Goal: Information Seeking & Learning: Learn about a topic

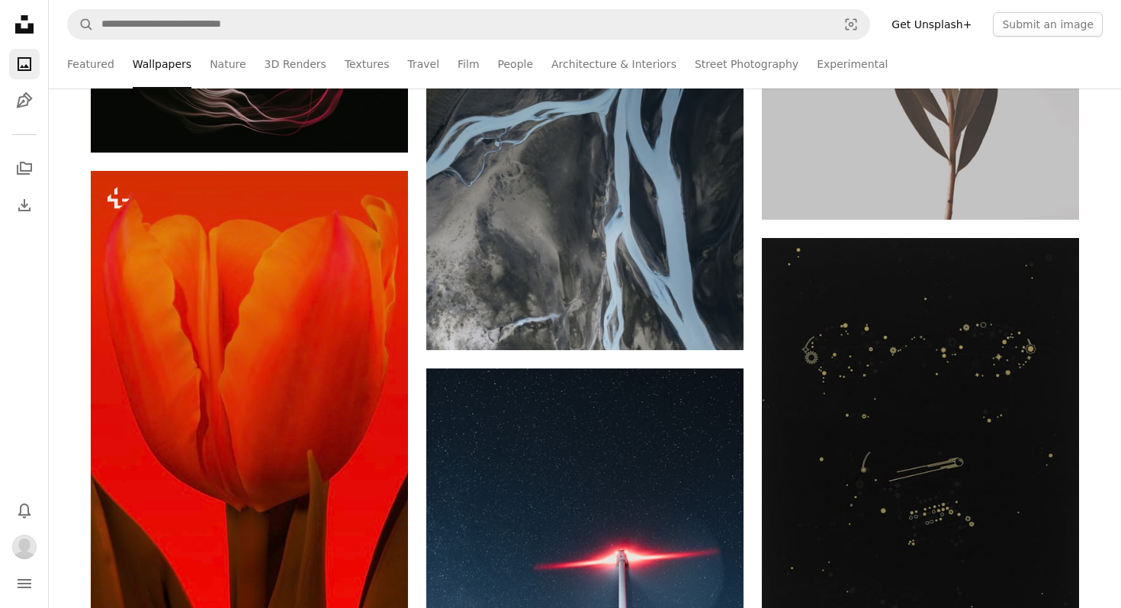
scroll to position [72127, 0]
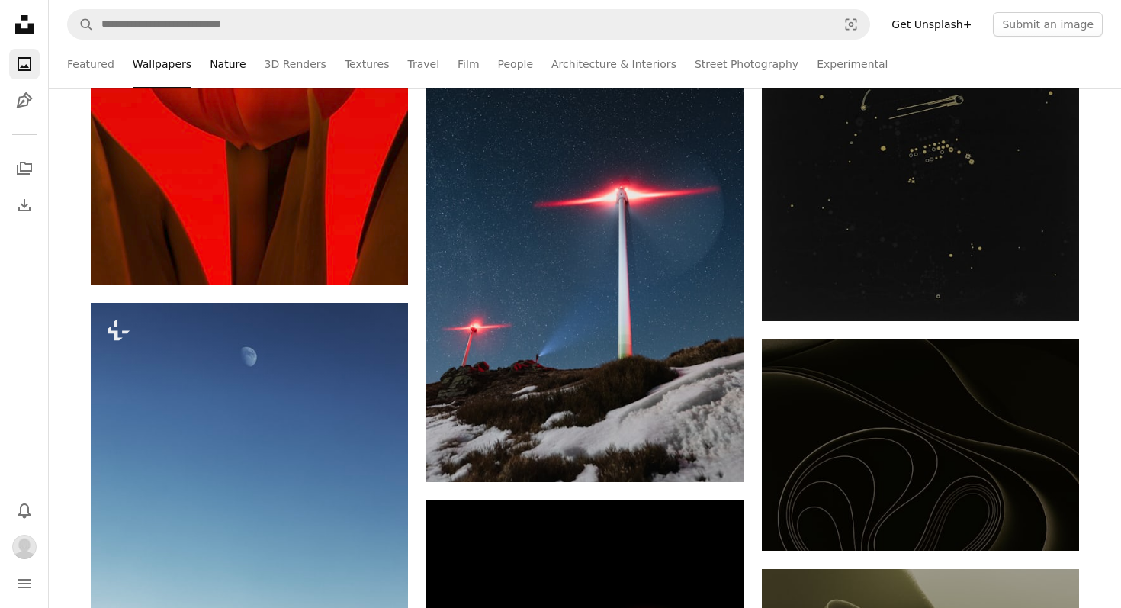
click at [226, 62] on link "Nature" at bounding box center [228, 64] width 36 height 49
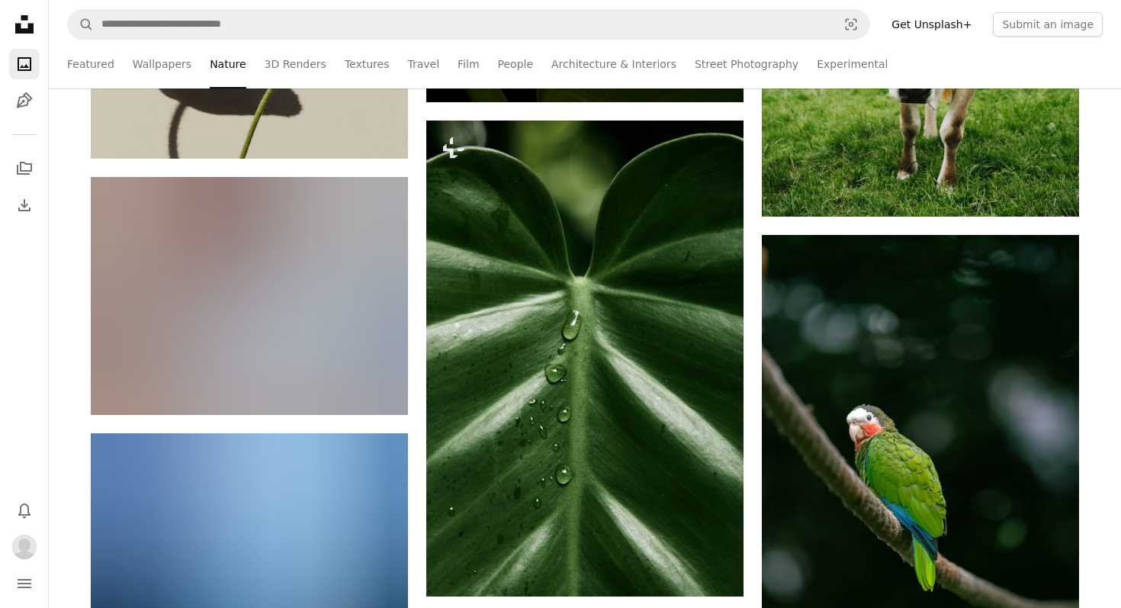
scroll to position [45028, 0]
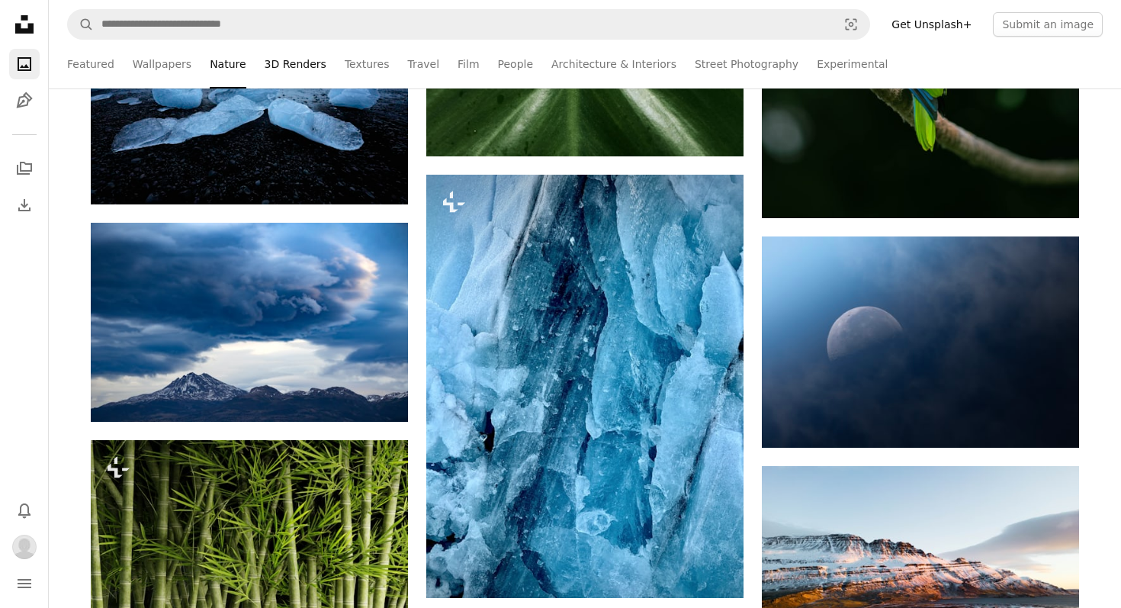
click at [298, 69] on link "3D Renders" at bounding box center [296, 64] width 62 height 49
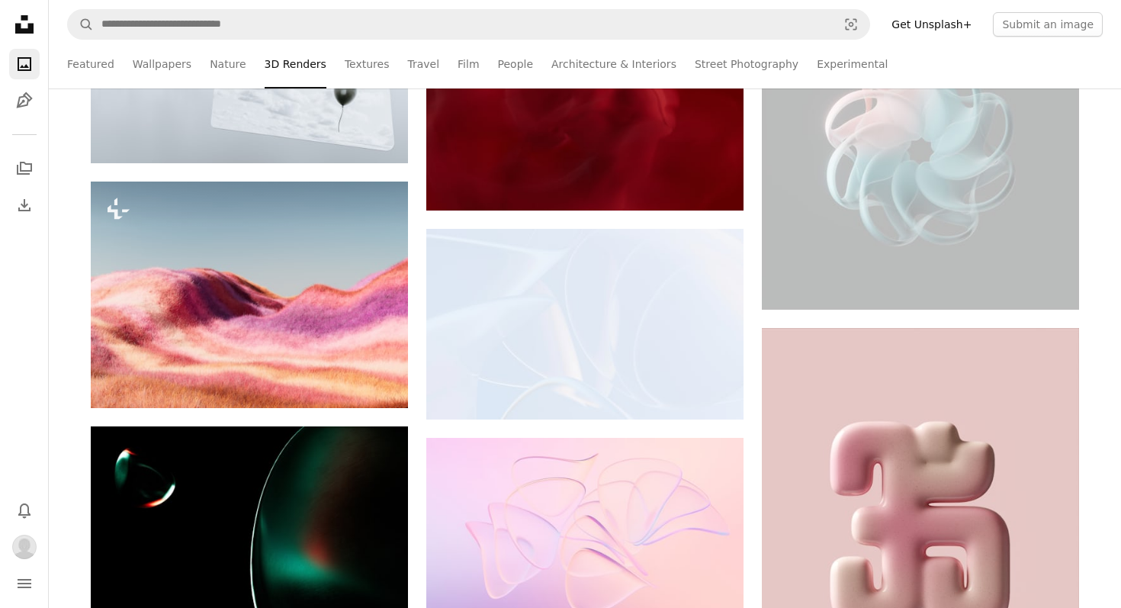
scroll to position [6973, 0]
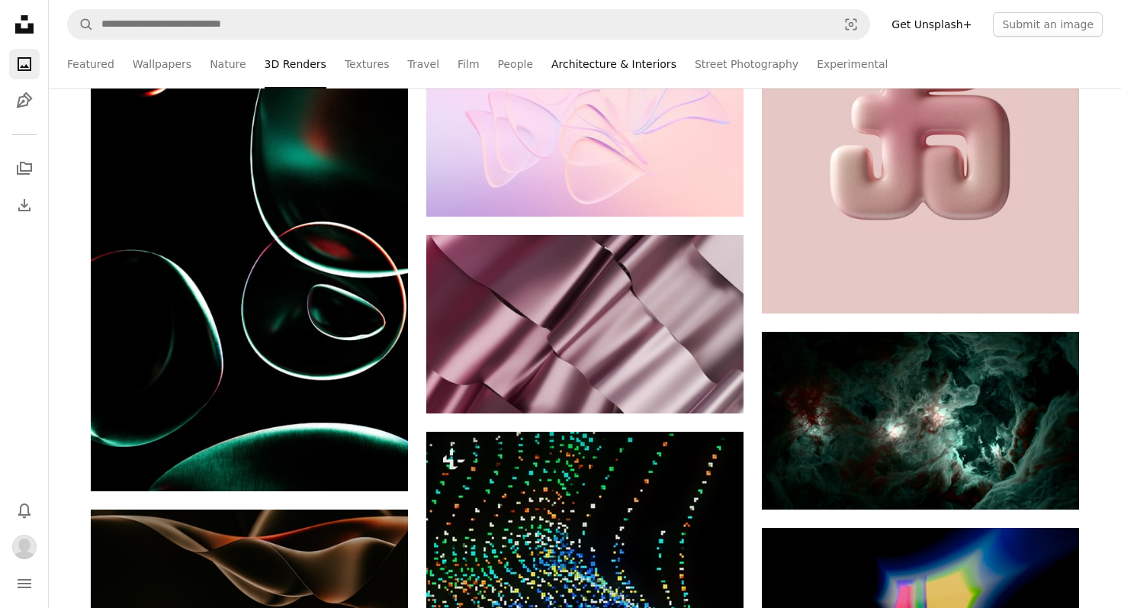
click at [552, 56] on link "Architecture & Interiors" at bounding box center [614, 64] width 125 height 49
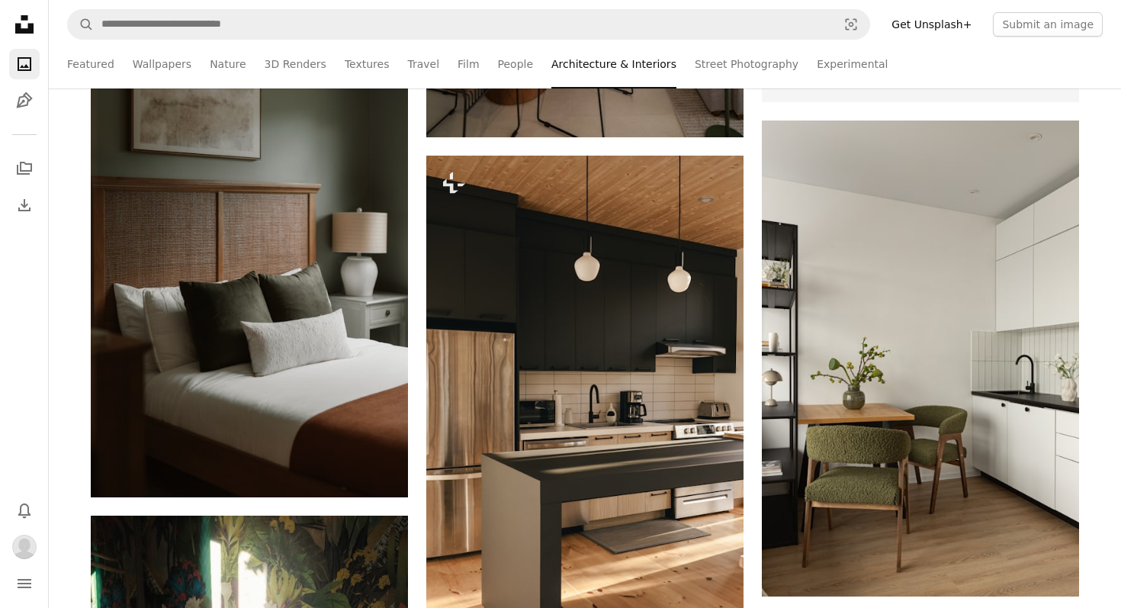
scroll to position [5746, 0]
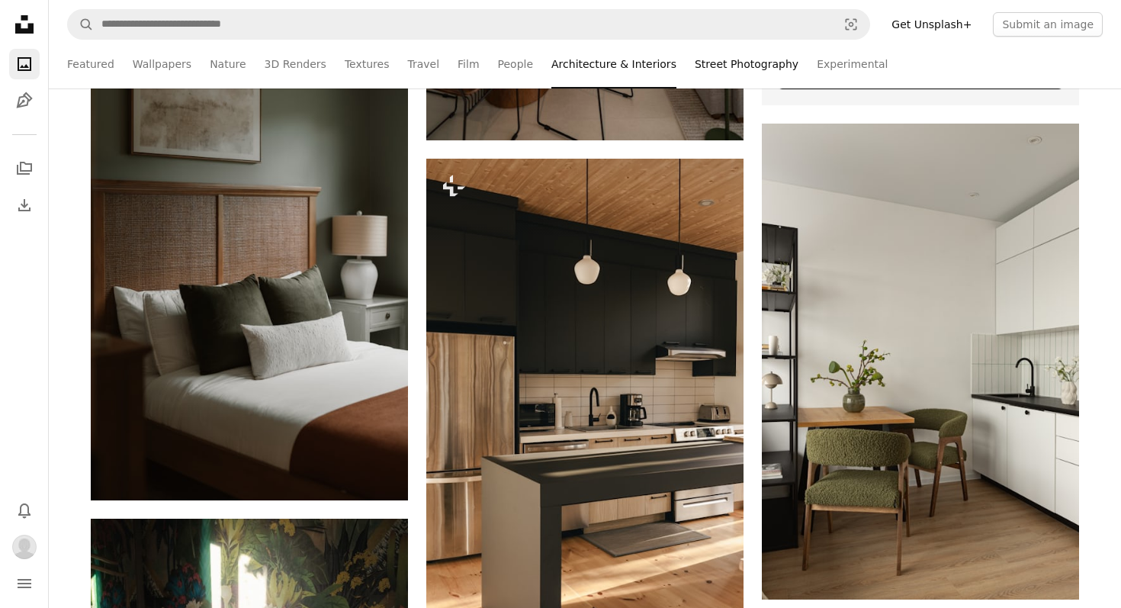
click at [728, 65] on link "Street Photography" at bounding box center [747, 64] width 104 height 49
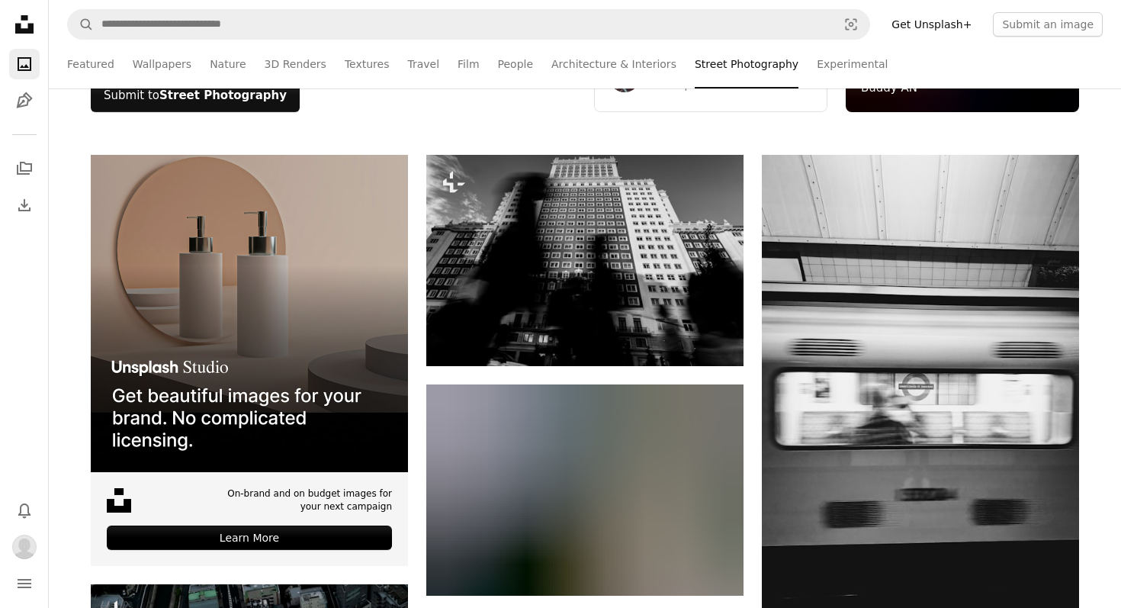
scroll to position [507, 0]
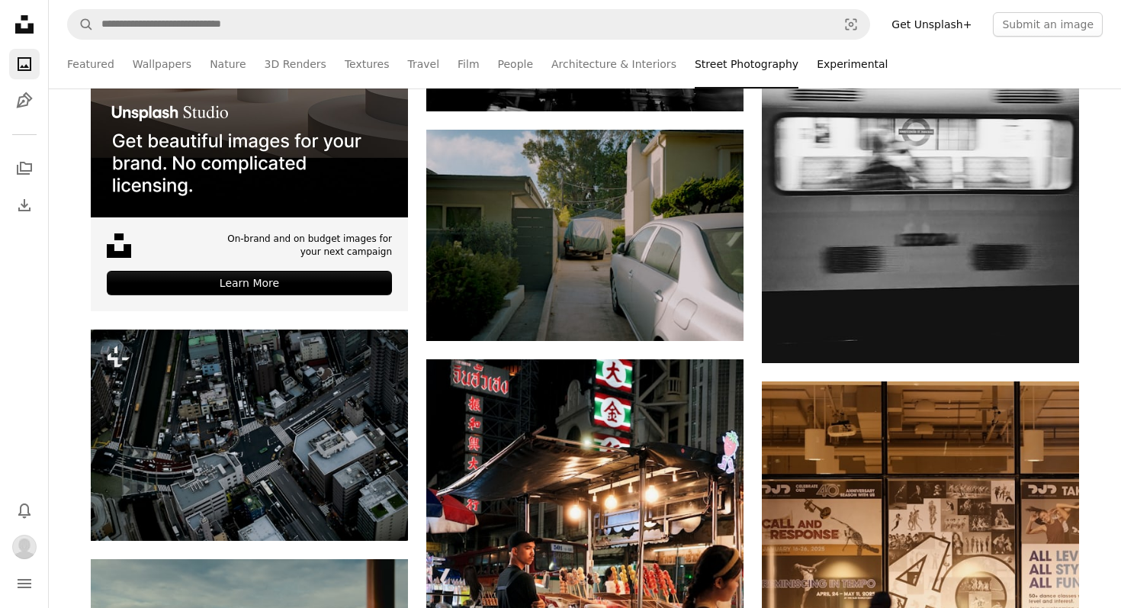
click at [822, 71] on link "Experimental" at bounding box center [852, 64] width 71 height 49
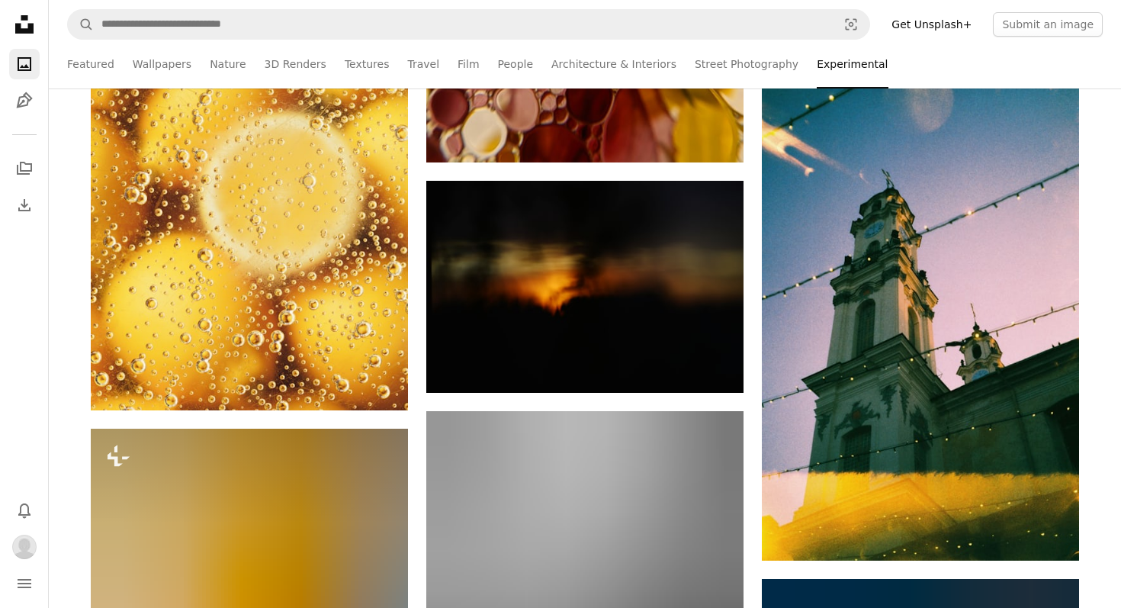
scroll to position [6198, 0]
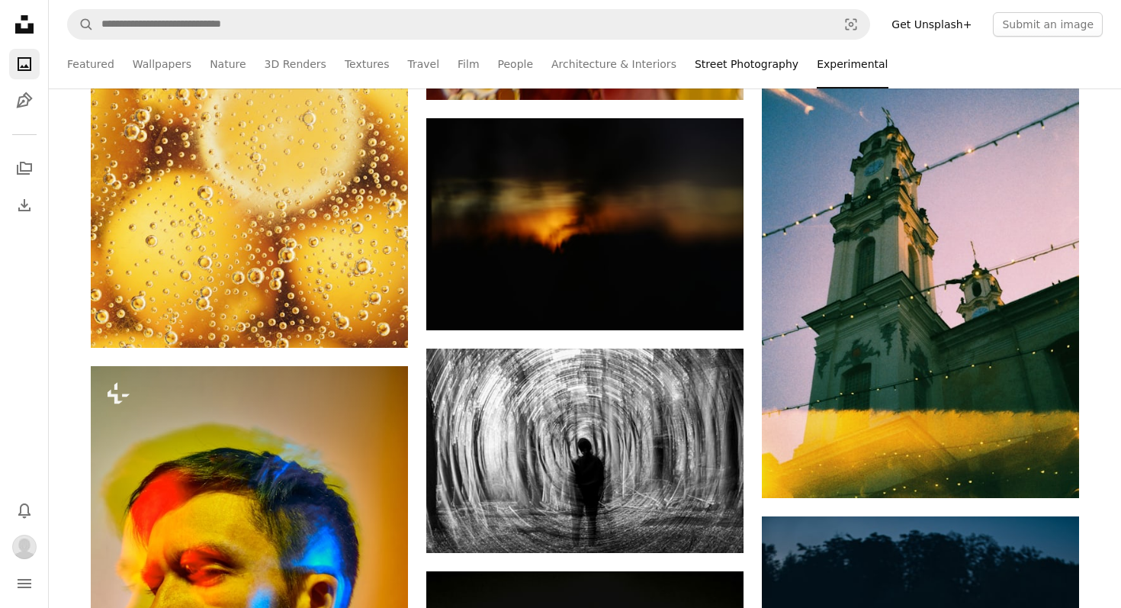
click at [720, 59] on link "Street Photography" at bounding box center [747, 64] width 104 height 49
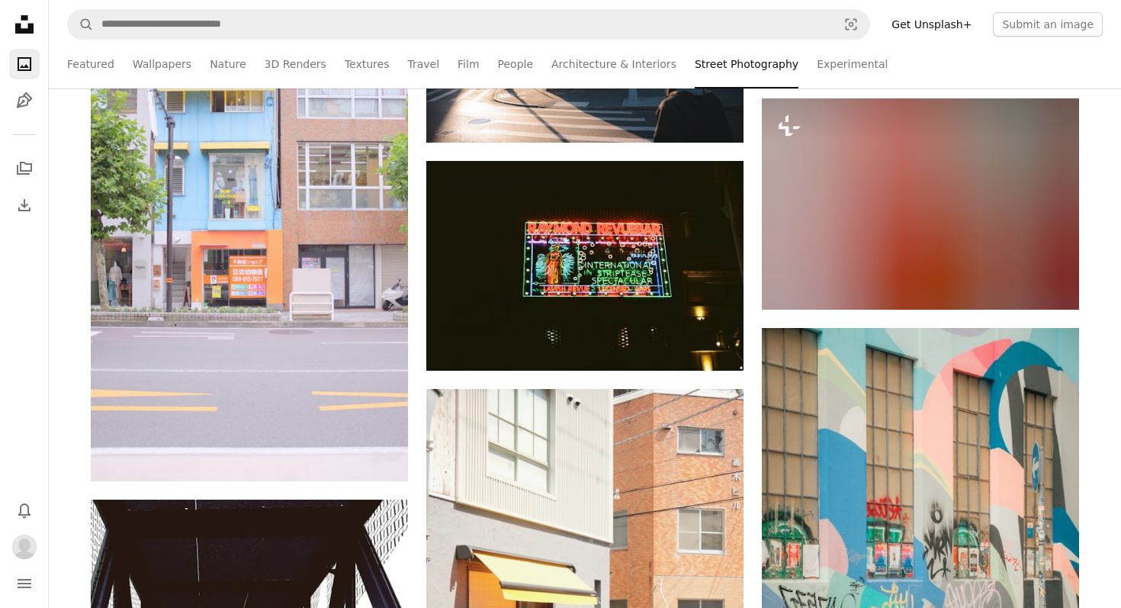
scroll to position [50128, 0]
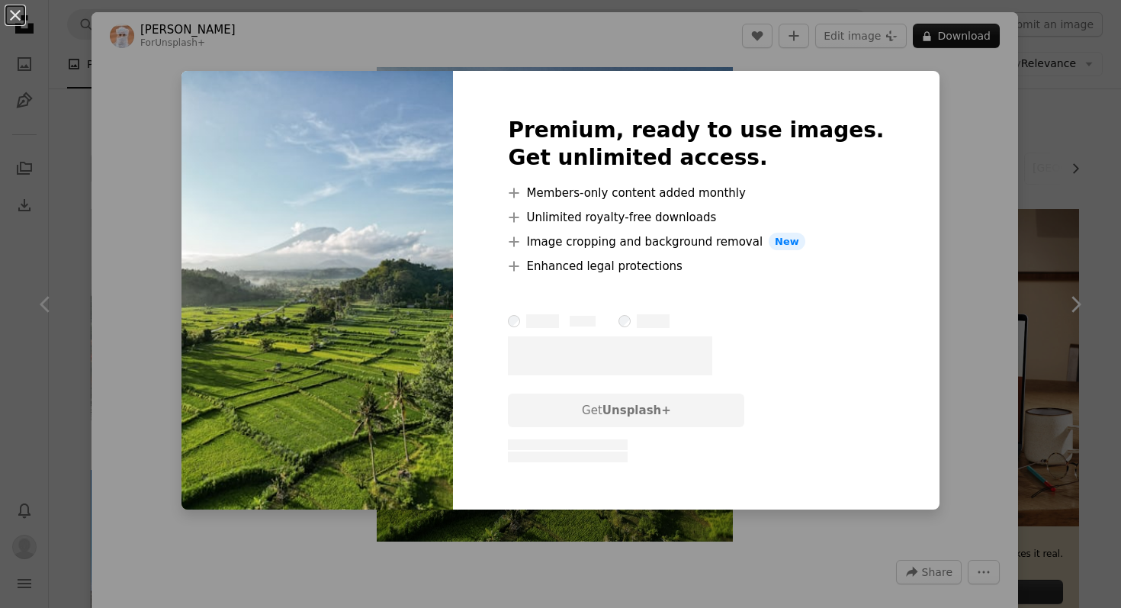
scroll to position [6207, 0]
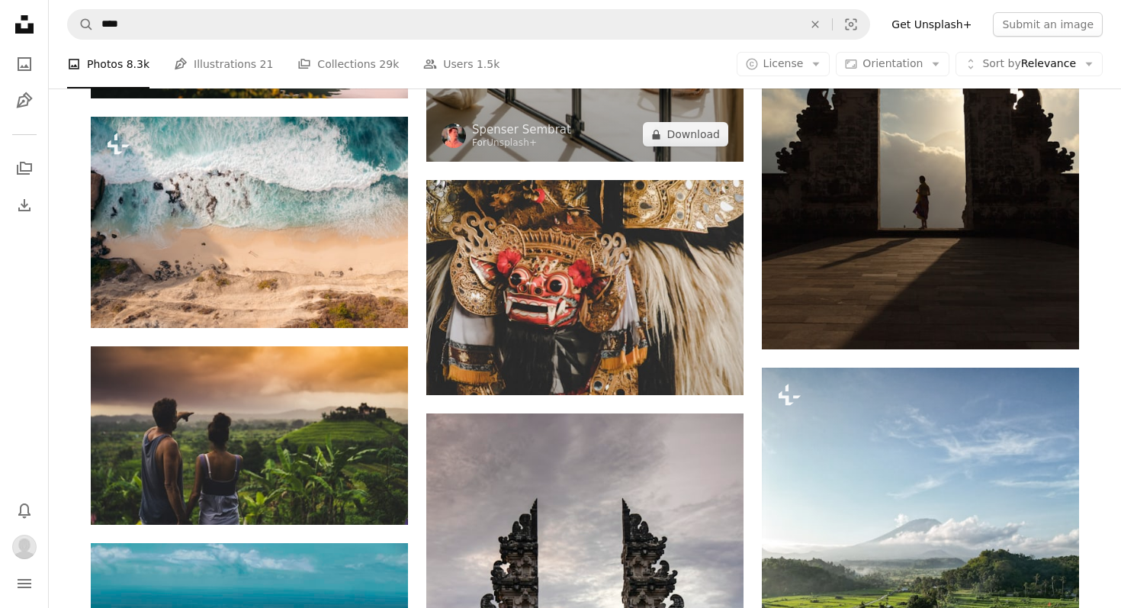
scroll to position [6394, 0]
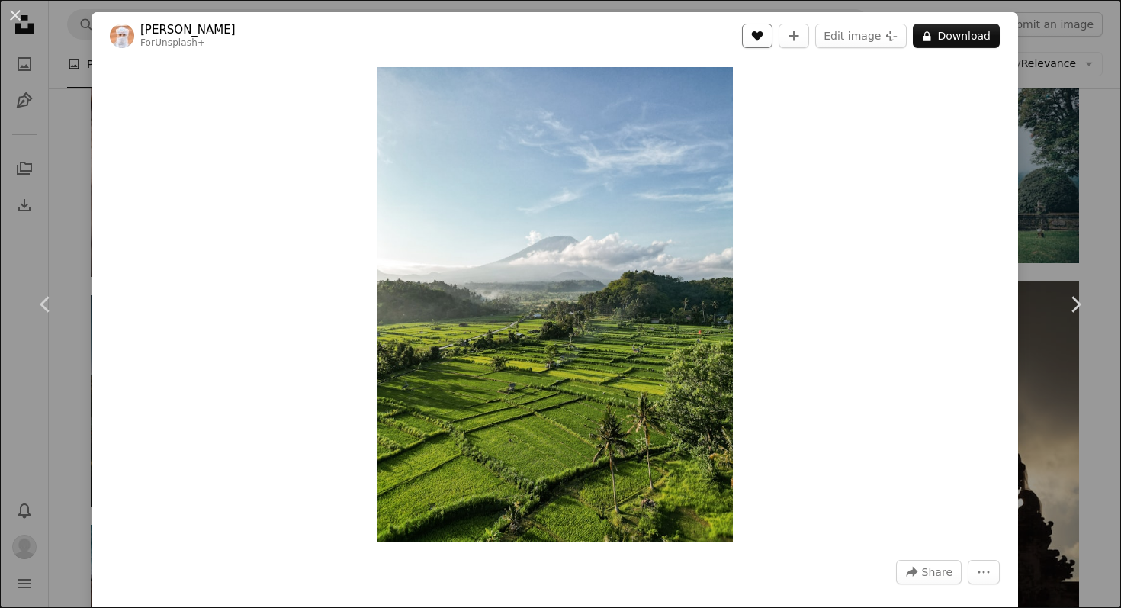
click at [773, 29] on button "A heart" at bounding box center [757, 36] width 31 height 24
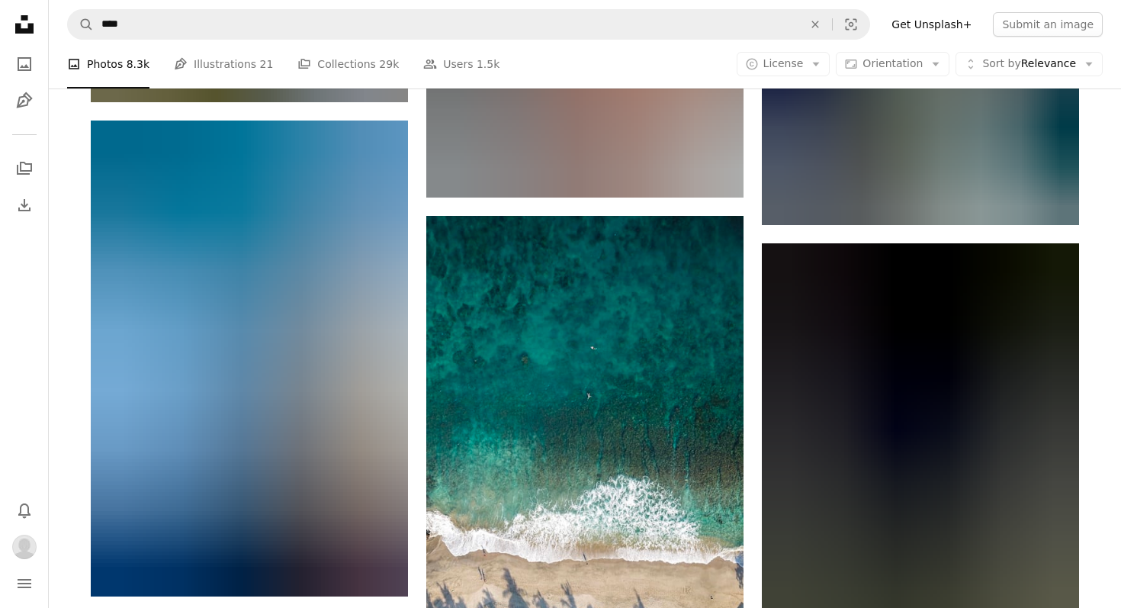
scroll to position [40315, 0]
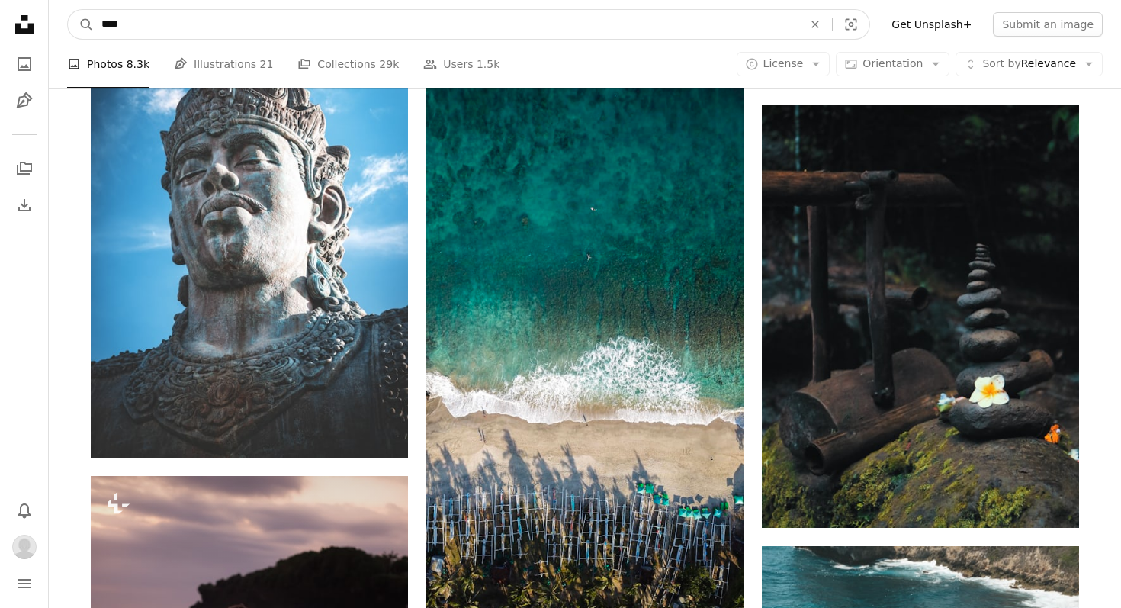
click at [749, 24] on input "****" at bounding box center [446, 24] width 705 height 29
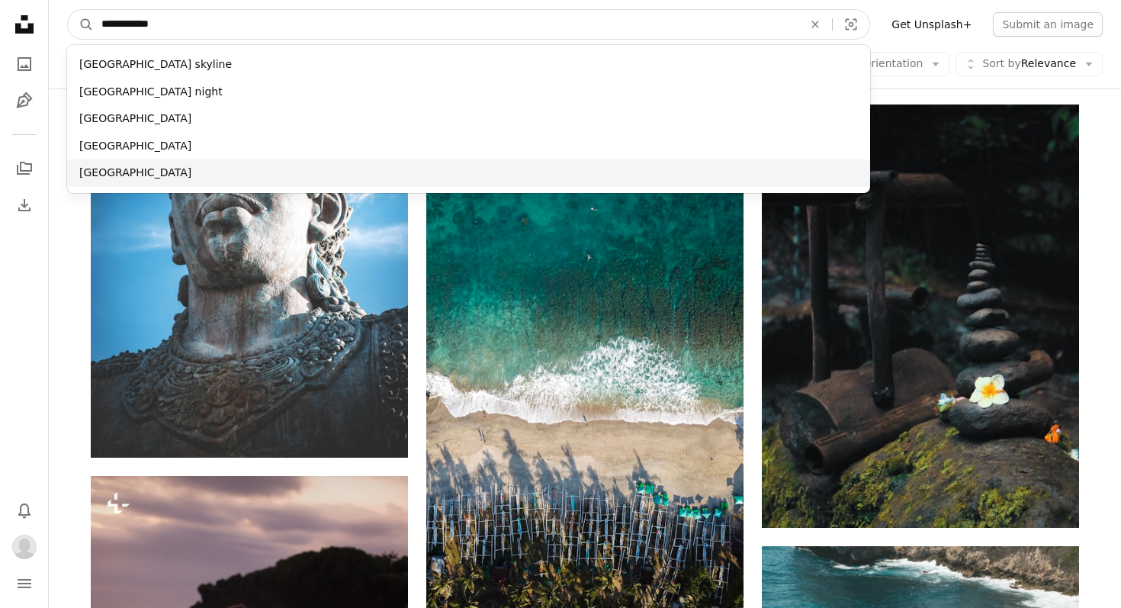
type input "**********"
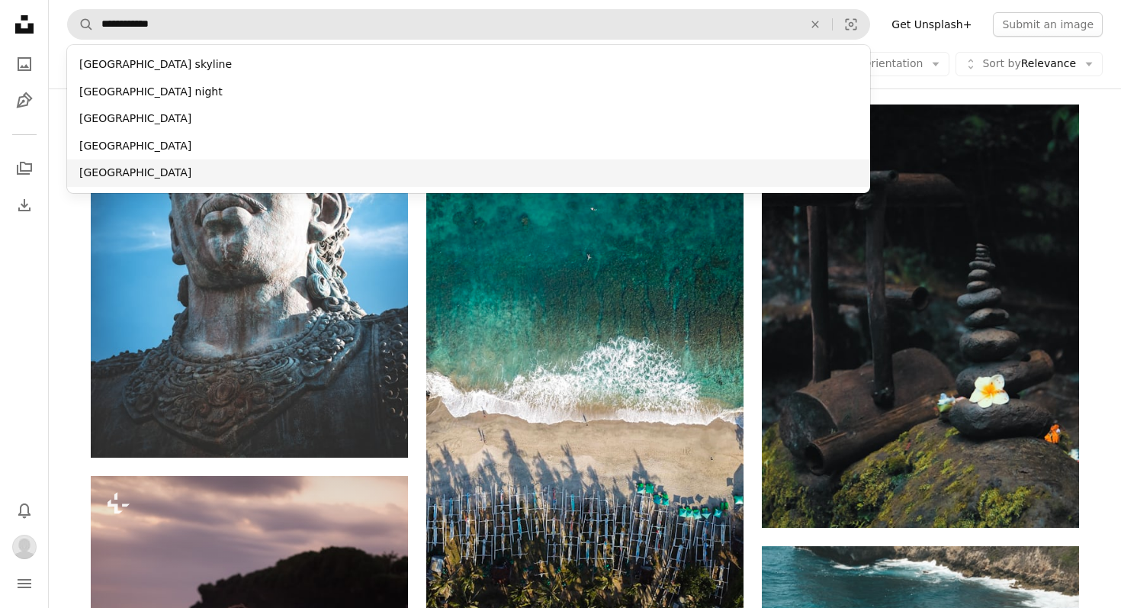
click at [253, 162] on div "los angeles beach" at bounding box center [468, 172] width 803 height 27
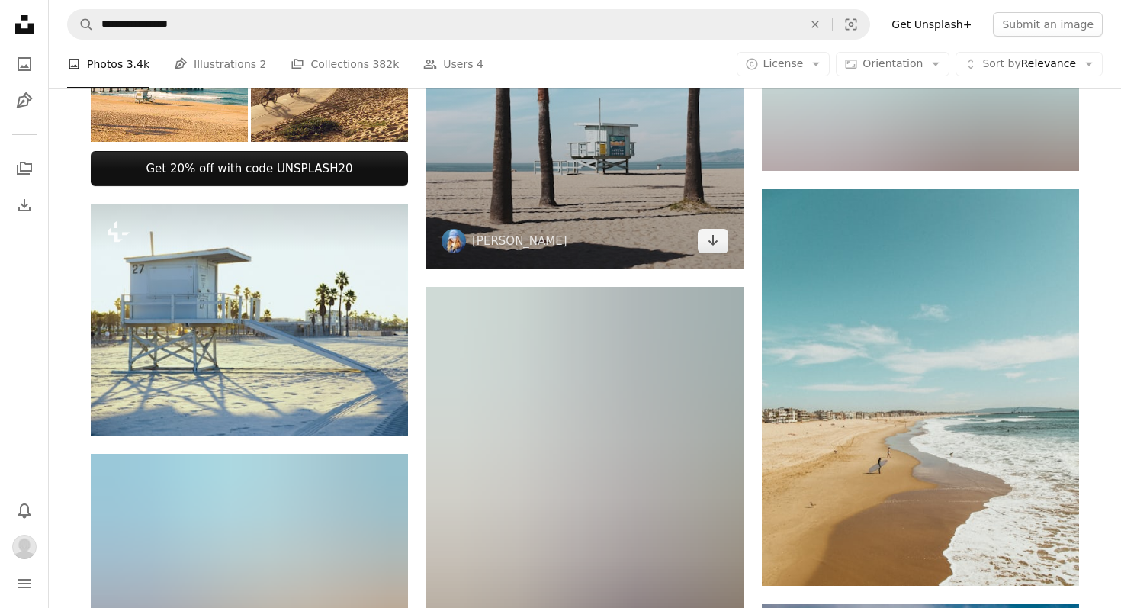
scroll to position [659, 0]
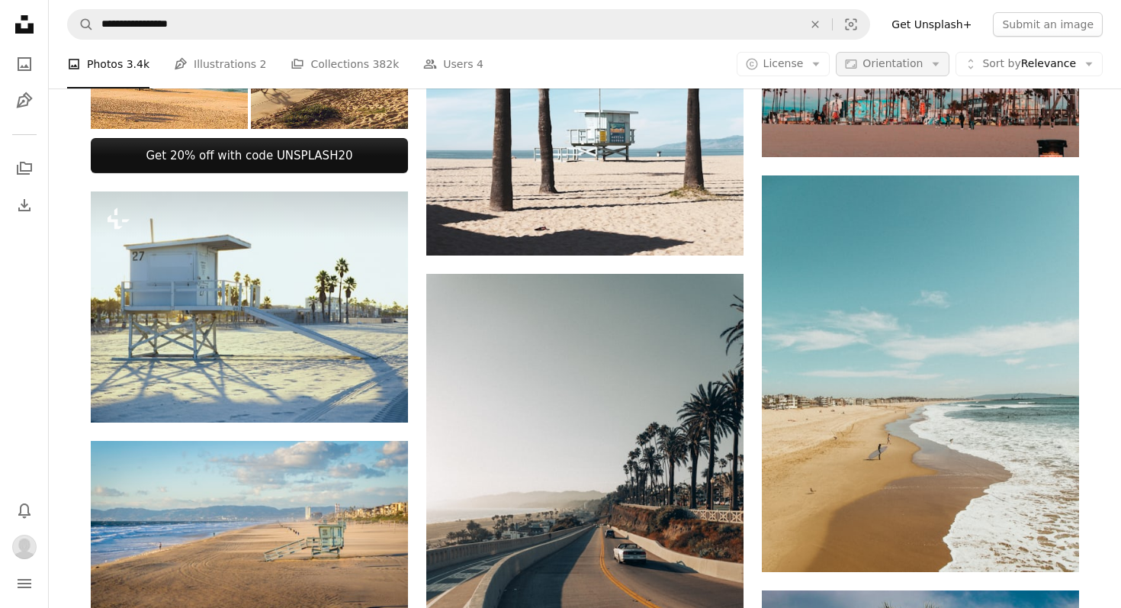
click at [932, 59] on icon "Arrow down" at bounding box center [936, 64] width 14 height 14
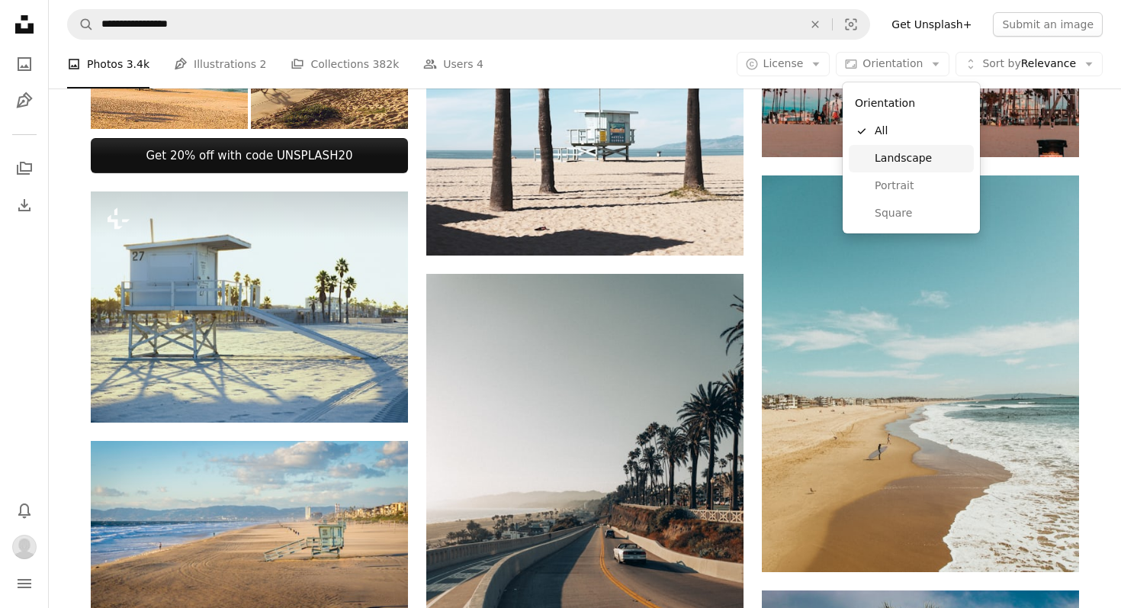
click at [925, 162] on span "Landscape" at bounding box center [921, 158] width 93 height 15
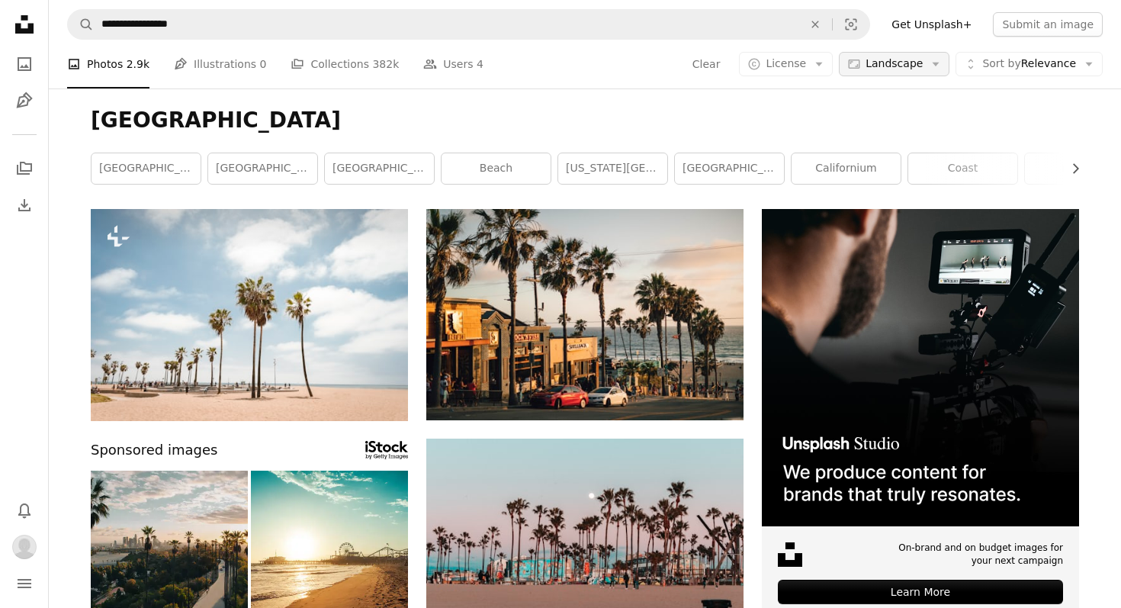
click at [923, 61] on span "Landscape" at bounding box center [894, 63] width 57 height 15
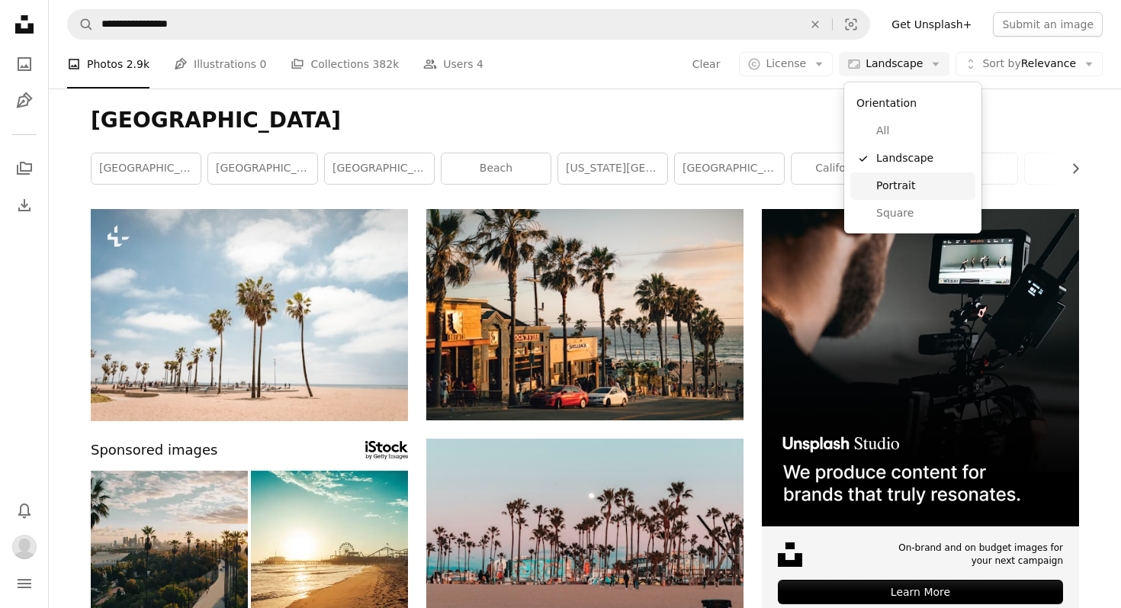
click at [915, 191] on span "Portrait" at bounding box center [923, 186] width 93 height 15
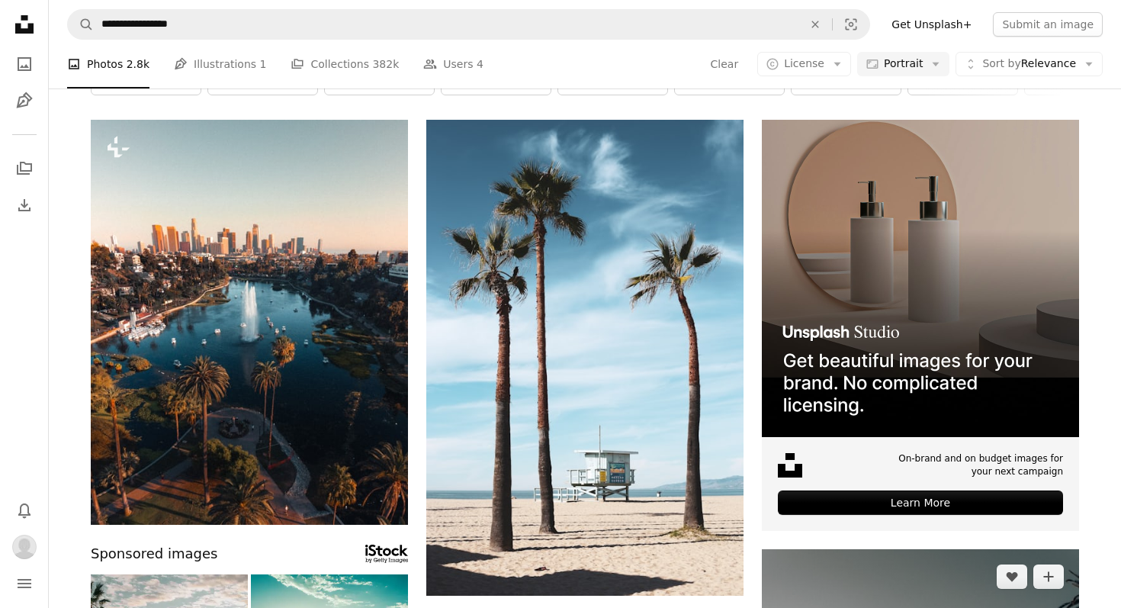
scroll to position [57, 0]
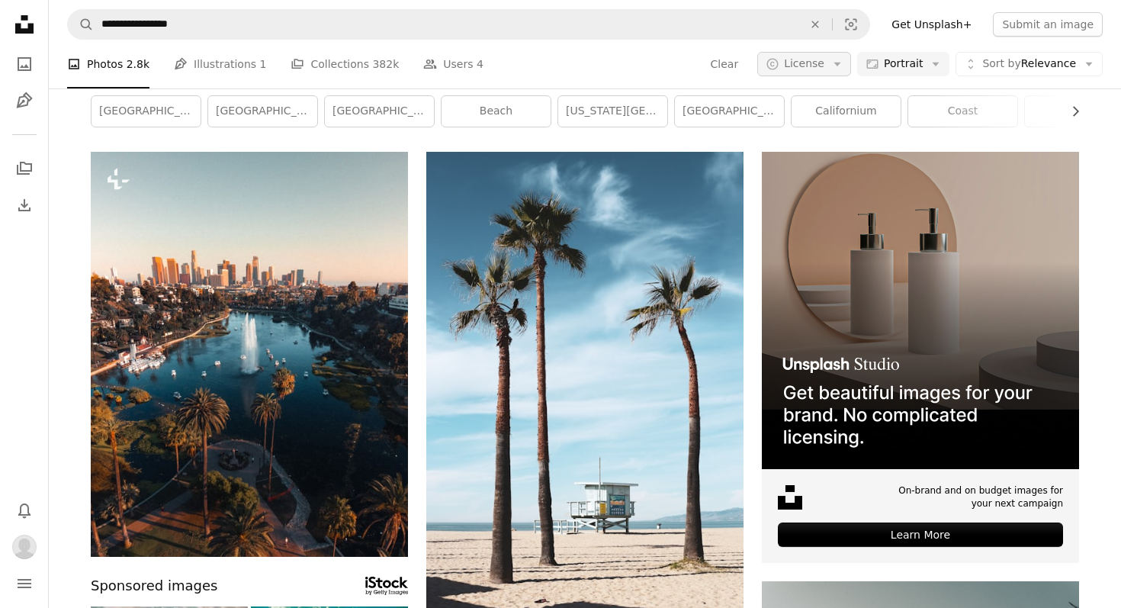
click at [841, 63] on icon "button" at bounding box center [837, 65] width 7 height 4
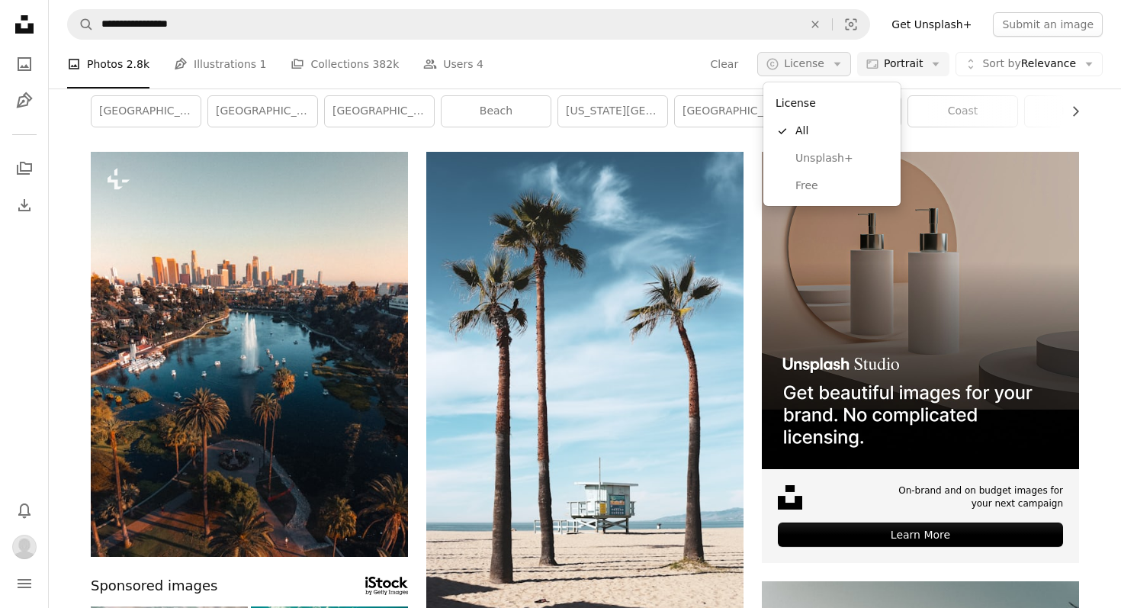
click at [841, 63] on icon "button" at bounding box center [837, 65] width 7 height 4
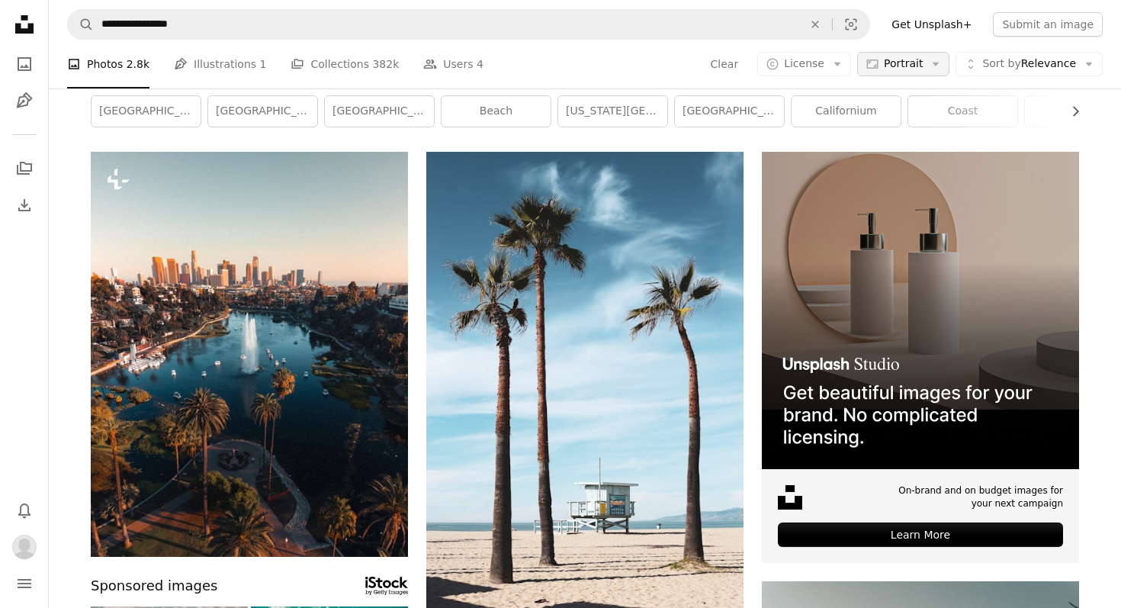
click at [933, 63] on icon "Arrow down" at bounding box center [936, 64] width 14 height 14
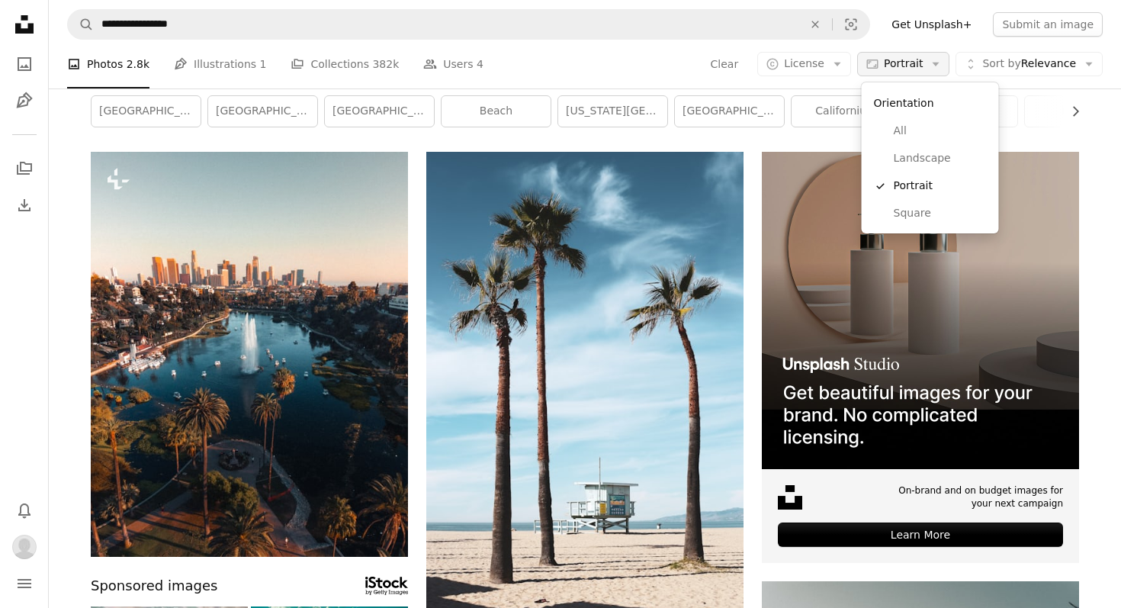
click at [933, 63] on icon "Arrow down" at bounding box center [936, 64] width 14 height 14
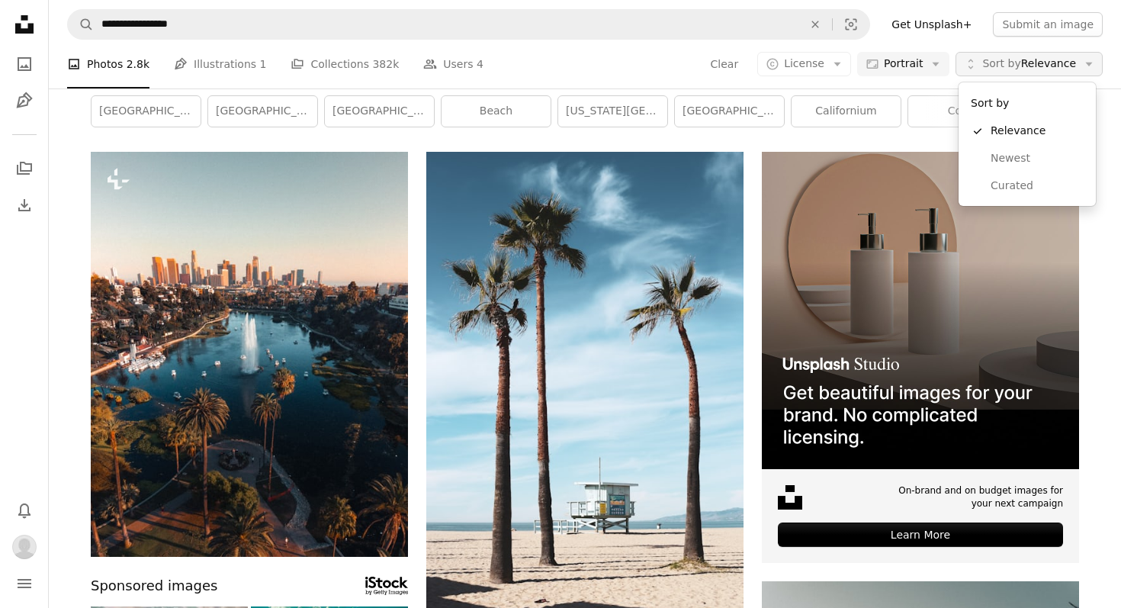
click at [1021, 65] on span "Sort by" at bounding box center [1002, 63] width 38 height 12
click at [1045, 182] on span "Curated" at bounding box center [1037, 186] width 93 height 15
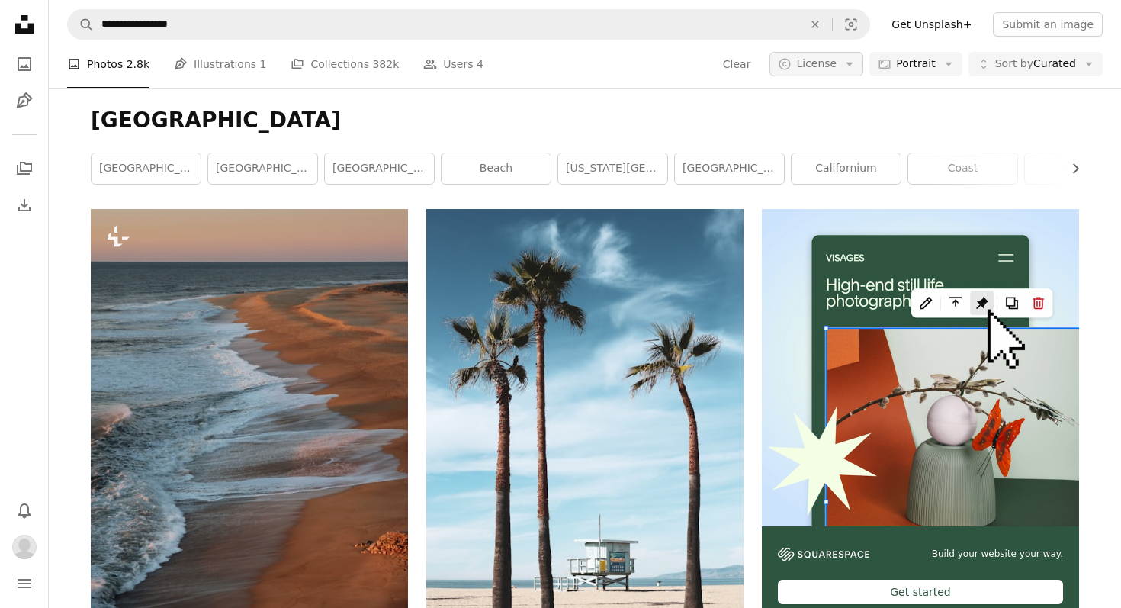
click at [857, 66] on icon "Arrow down" at bounding box center [850, 64] width 14 height 14
click at [833, 182] on span "Free" at bounding box center [853, 186] width 93 height 15
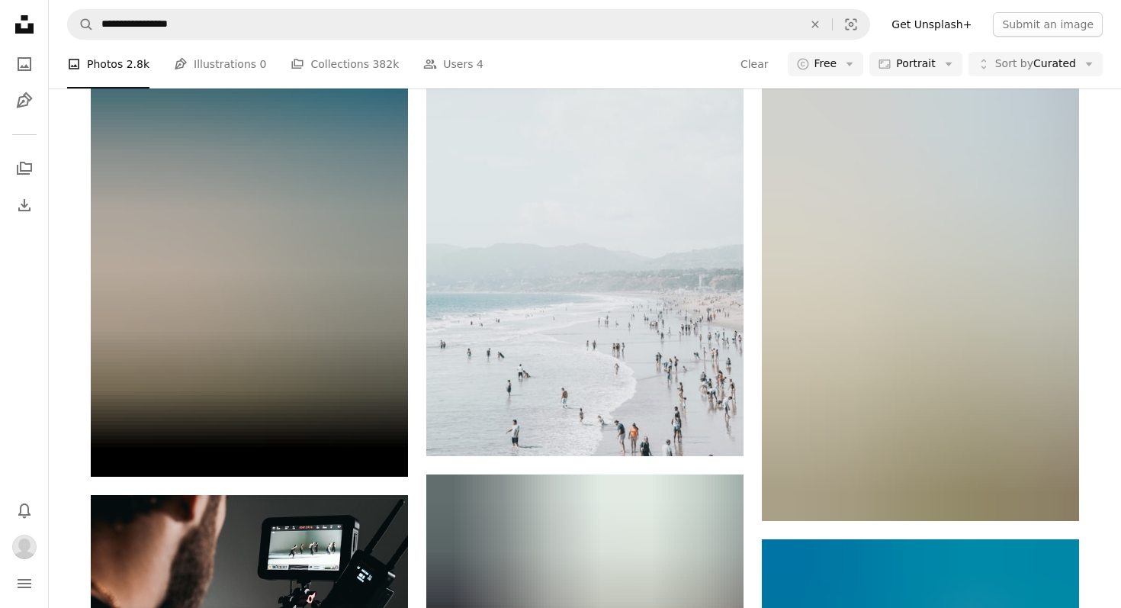
scroll to position [3127, 0]
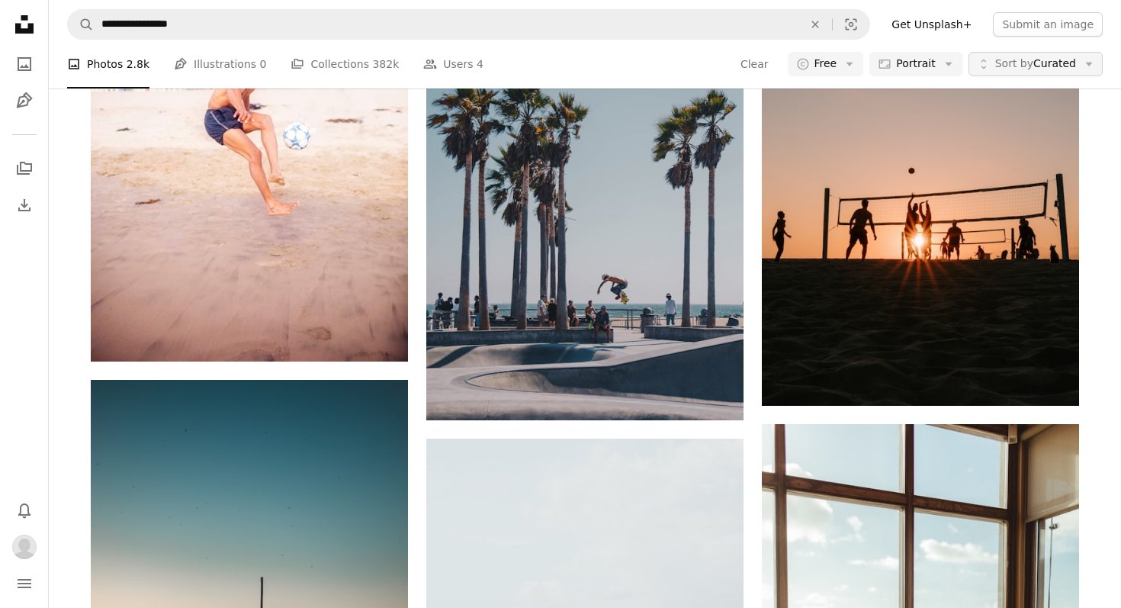
click at [1041, 58] on span "Sort by Curated" at bounding box center [1036, 63] width 81 height 15
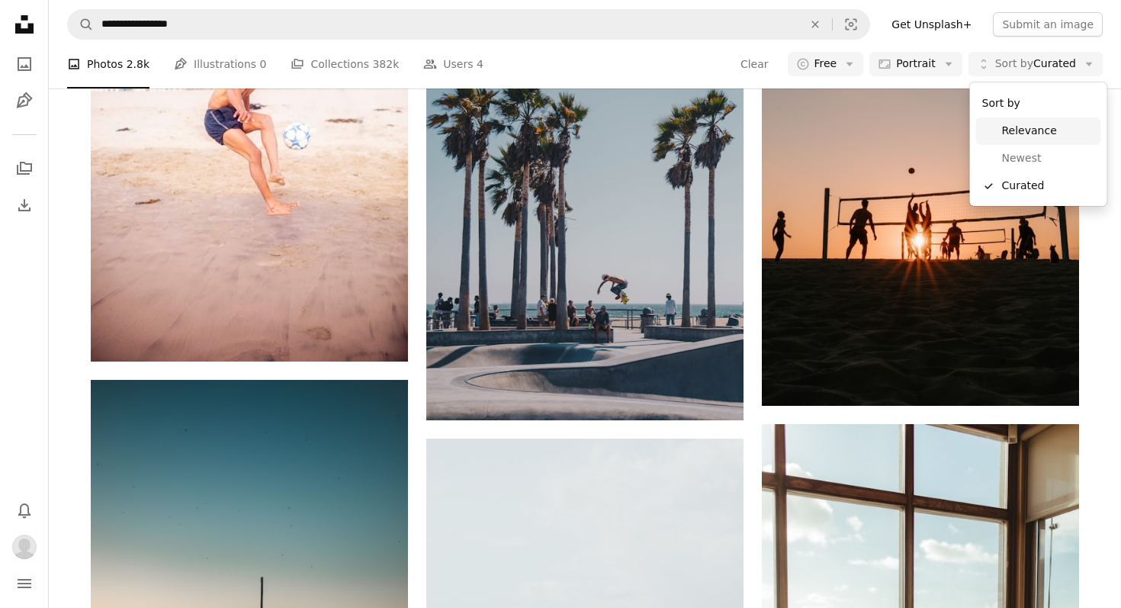
click at [1048, 134] on span "Relevance" at bounding box center [1048, 131] width 93 height 15
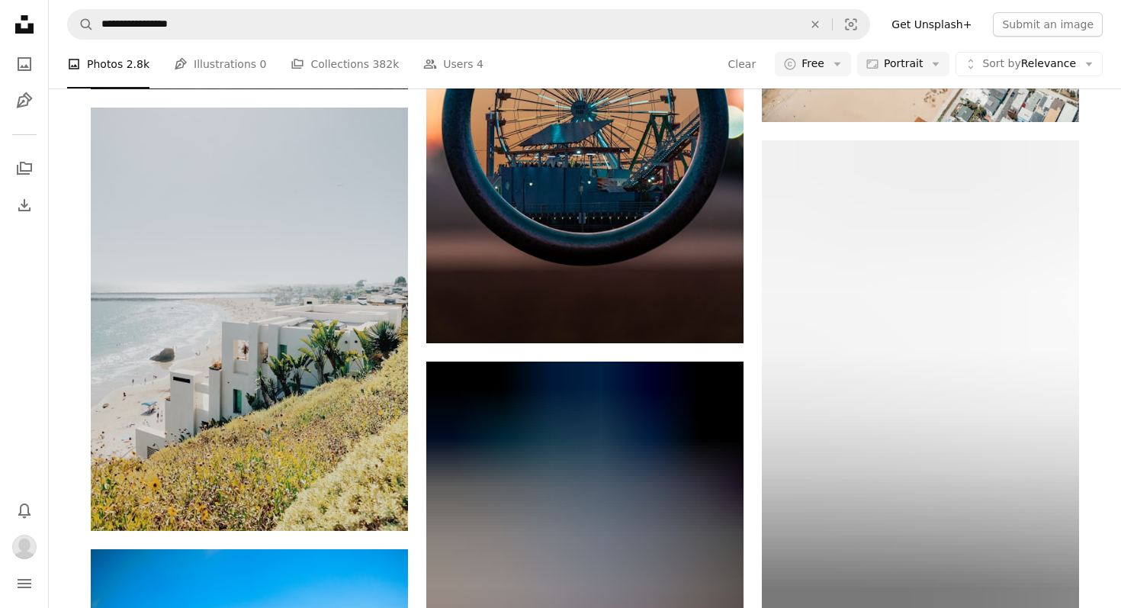
scroll to position [16058, 0]
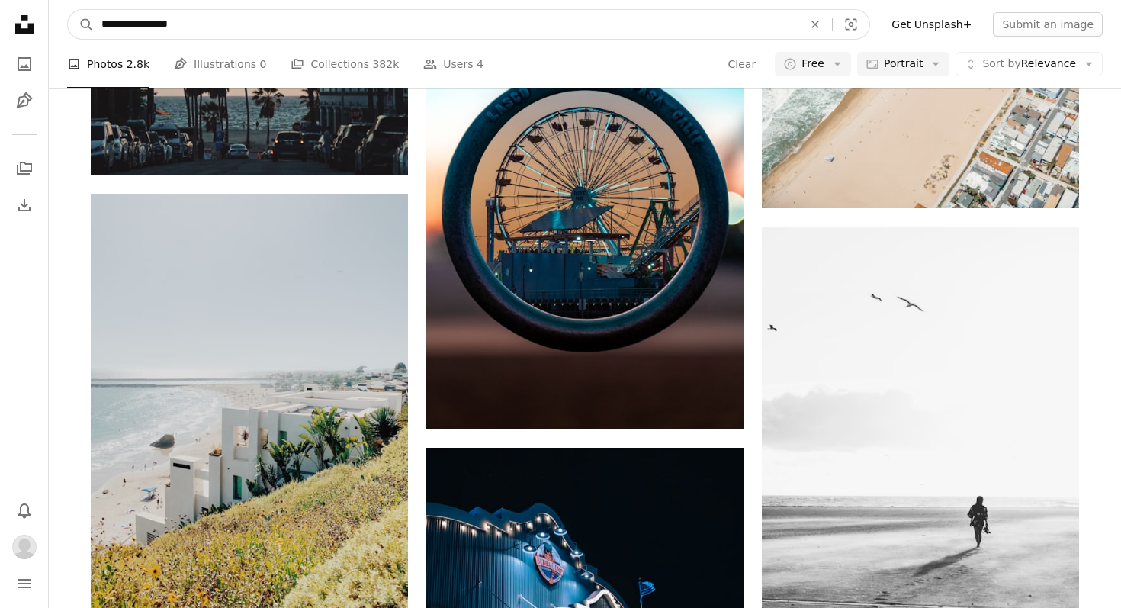
click at [399, 24] on input "**********" at bounding box center [446, 24] width 705 height 29
click at [175, 24] on input "**********" at bounding box center [446, 24] width 705 height 29
type input "**********"
click button "A magnifying glass" at bounding box center [81, 24] width 26 height 29
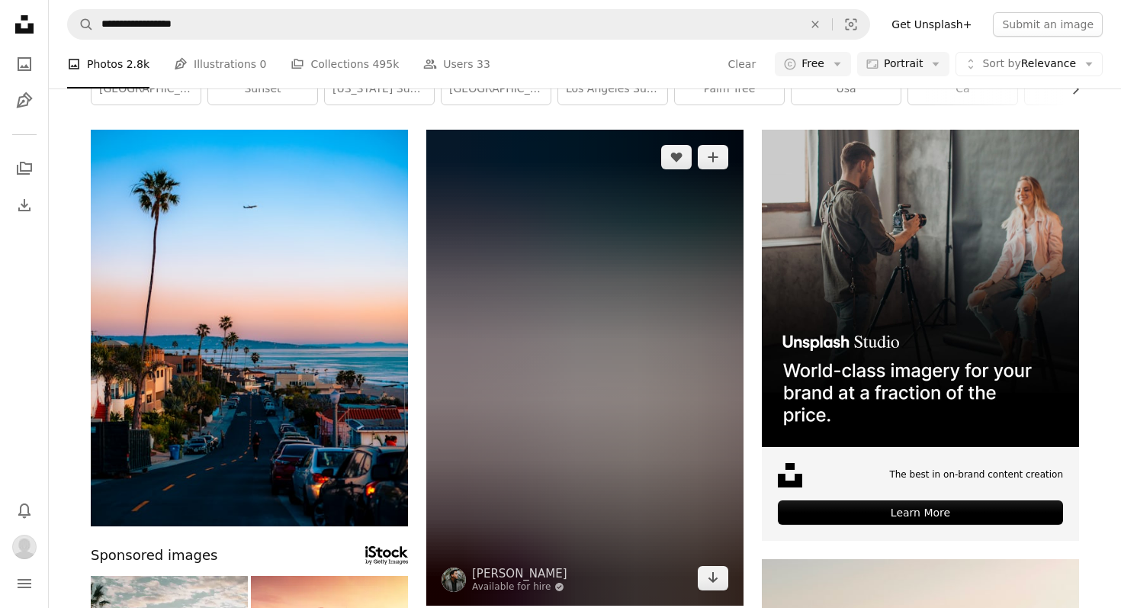
scroll to position [117, 0]
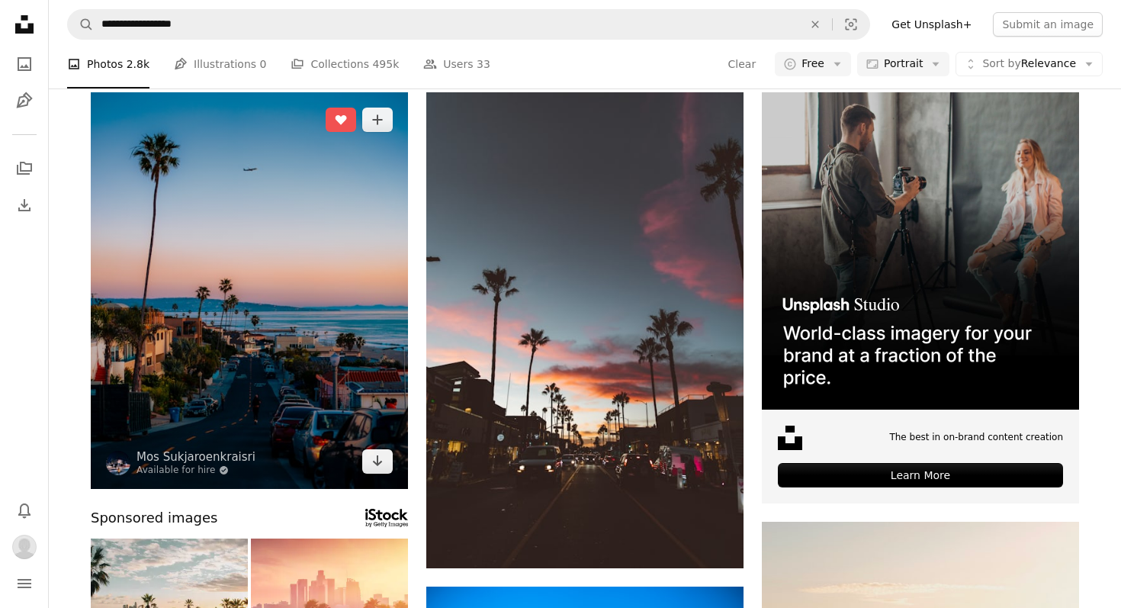
click at [330, 246] on img at bounding box center [249, 290] width 317 height 397
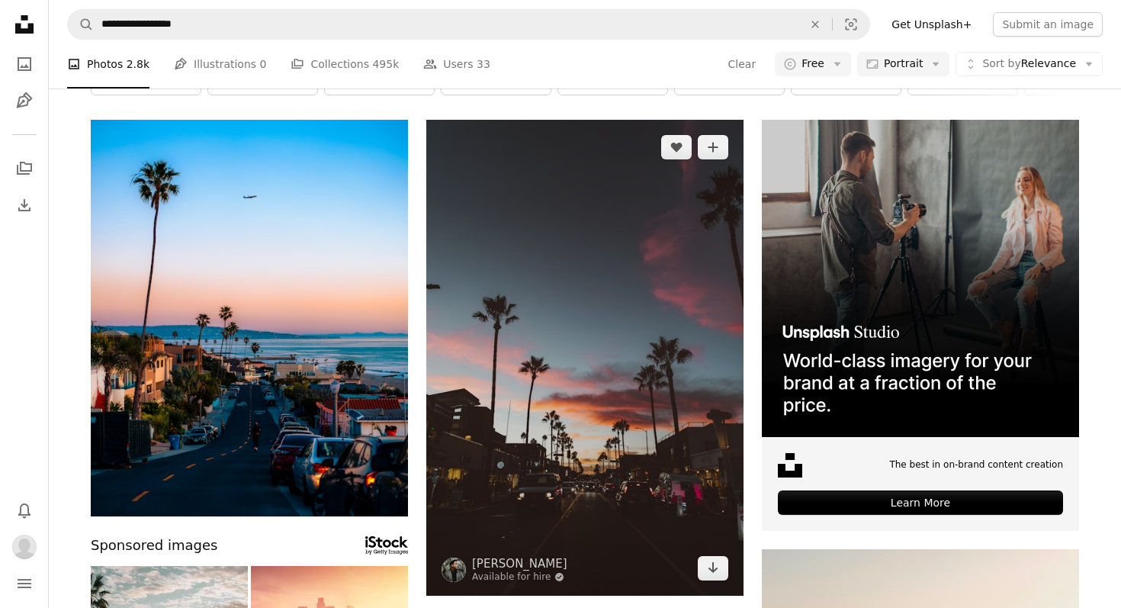
scroll to position [86, 0]
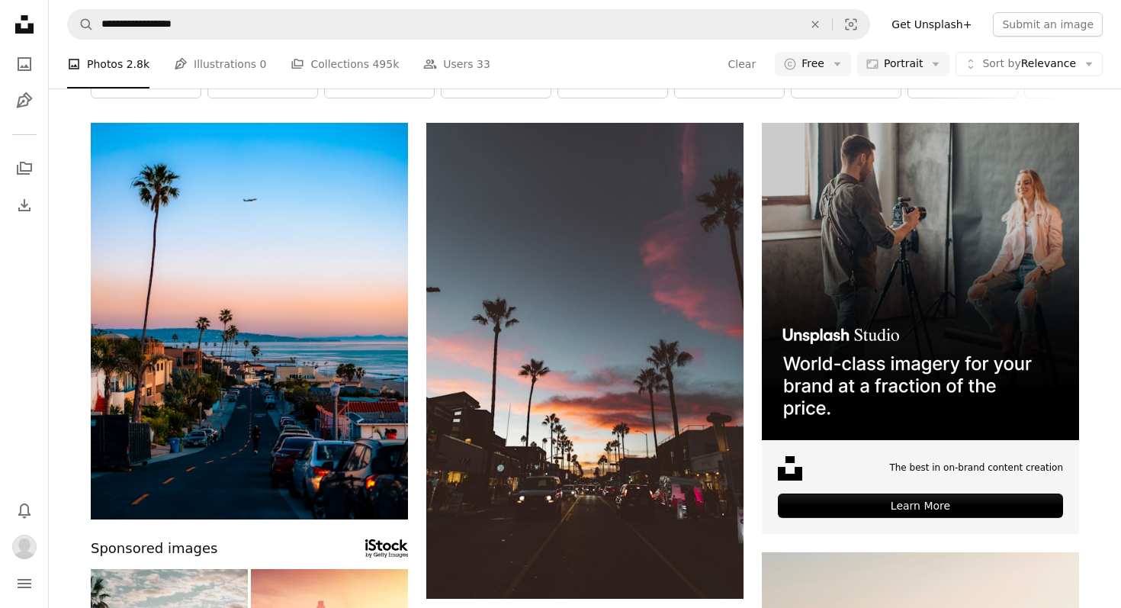
click at [1079, 82] on div "A photo Photos 2.8k Pen Tool Illustrations 0 A stack of folders Collections 495…" at bounding box center [585, 64] width 1036 height 49
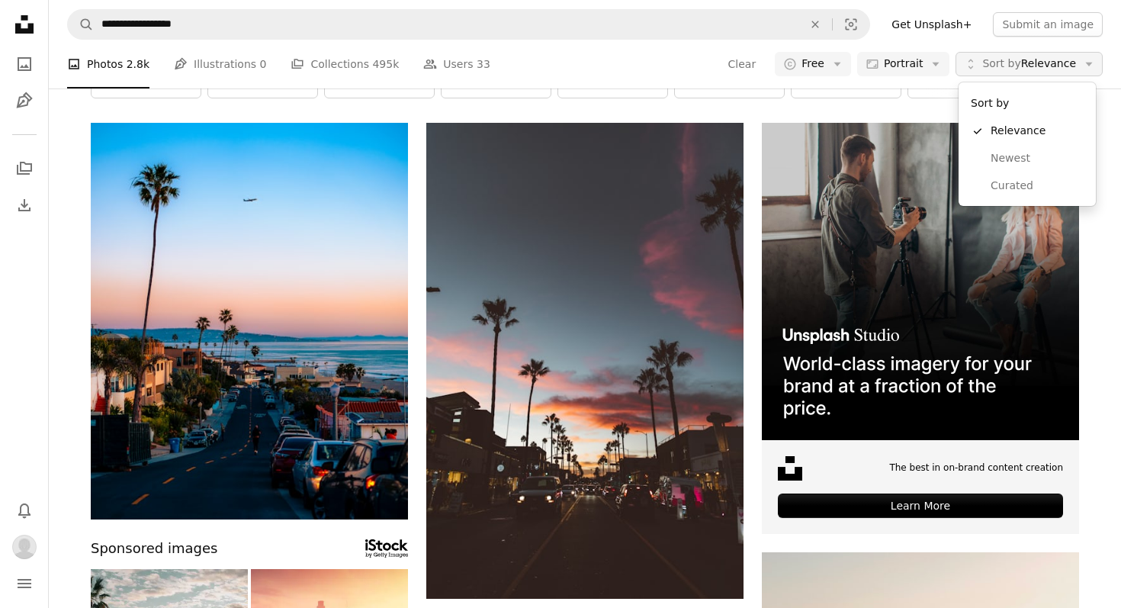
click at [1075, 66] on span "Sort by Relevance" at bounding box center [1030, 63] width 94 height 15
click at [1044, 180] on span "Curated" at bounding box center [1037, 186] width 93 height 15
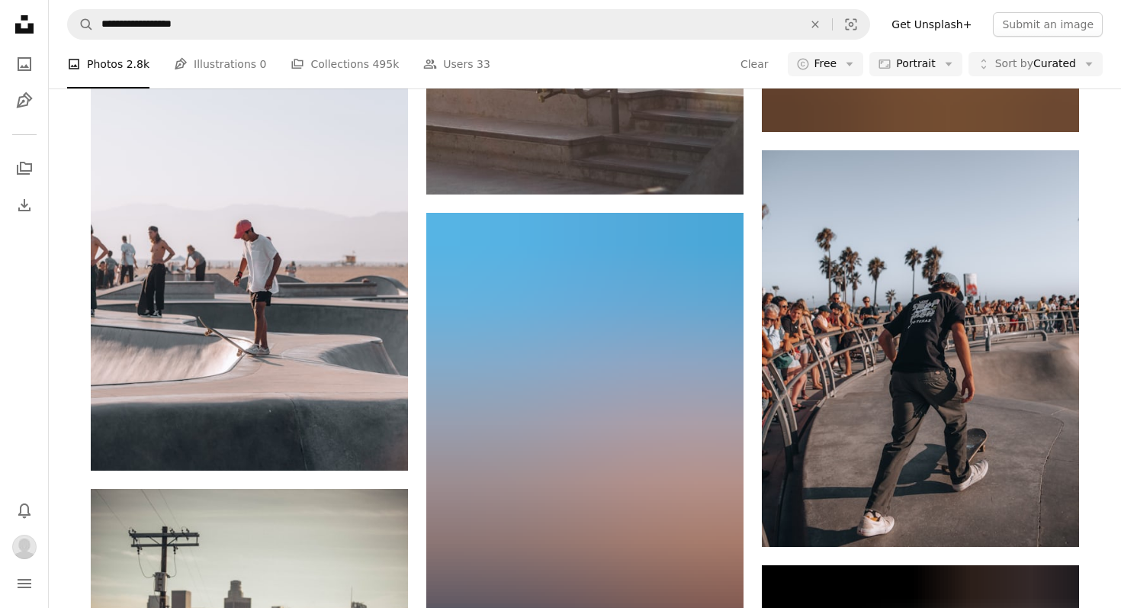
scroll to position [11932, 0]
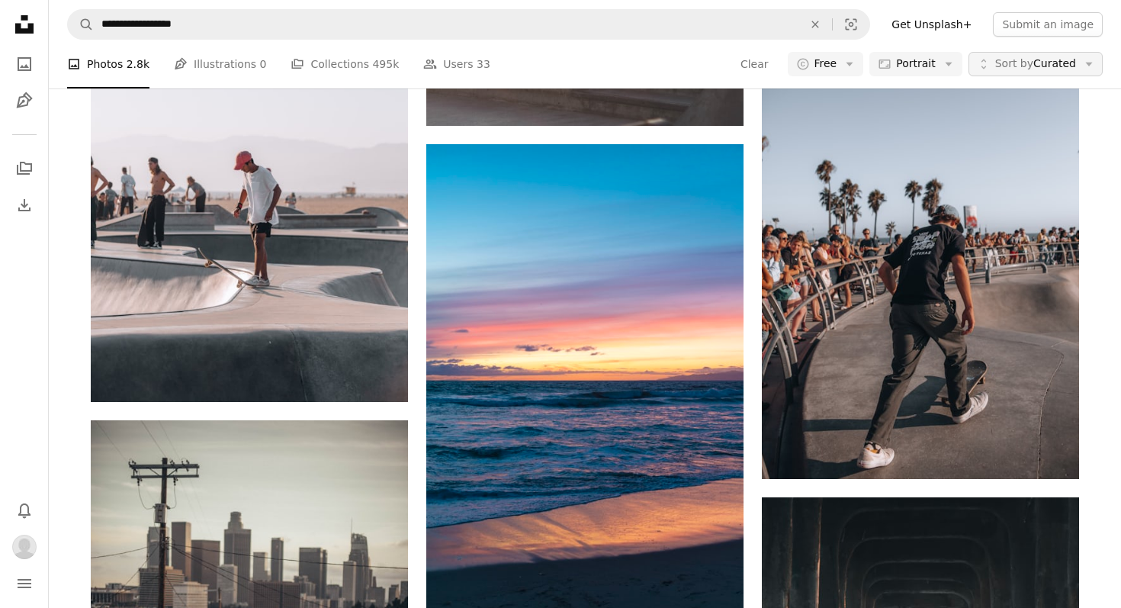
click at [1057, 62] on span "Sort by Curated" at bounding box center [1036, 63] width 81 height 15
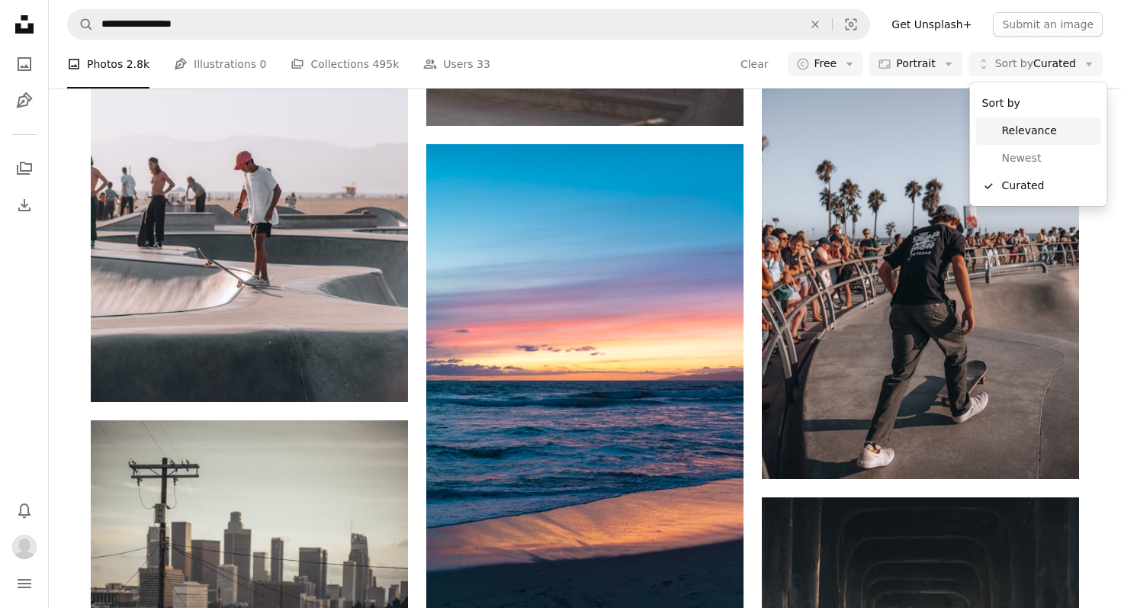
click at [1019, 122] on link "Relevance" at bounding box center [1038, 130] width 125 height 27
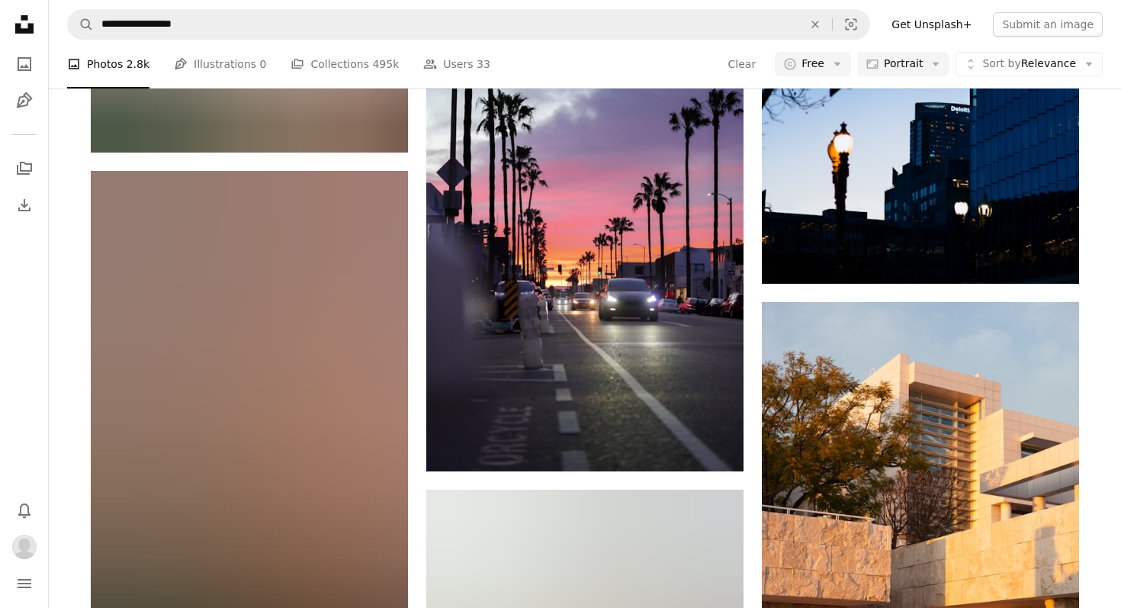
scroll to position [11853, 0]
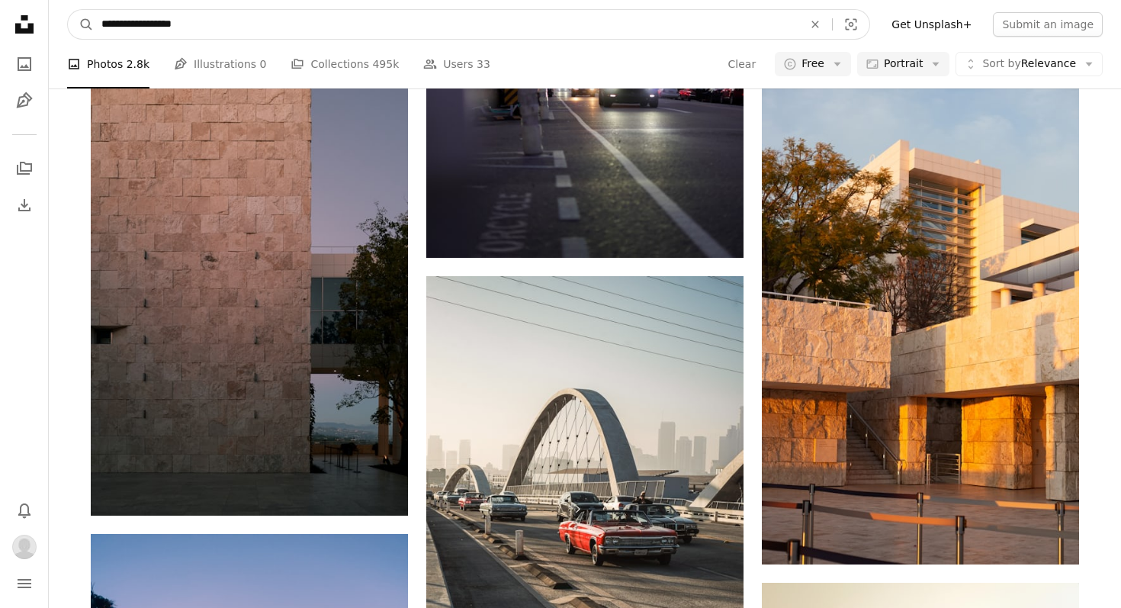
drag, startPoint x: 157, startPoint y: 24, endPoint x: 0, endPoint y: -19, distance: 163.1
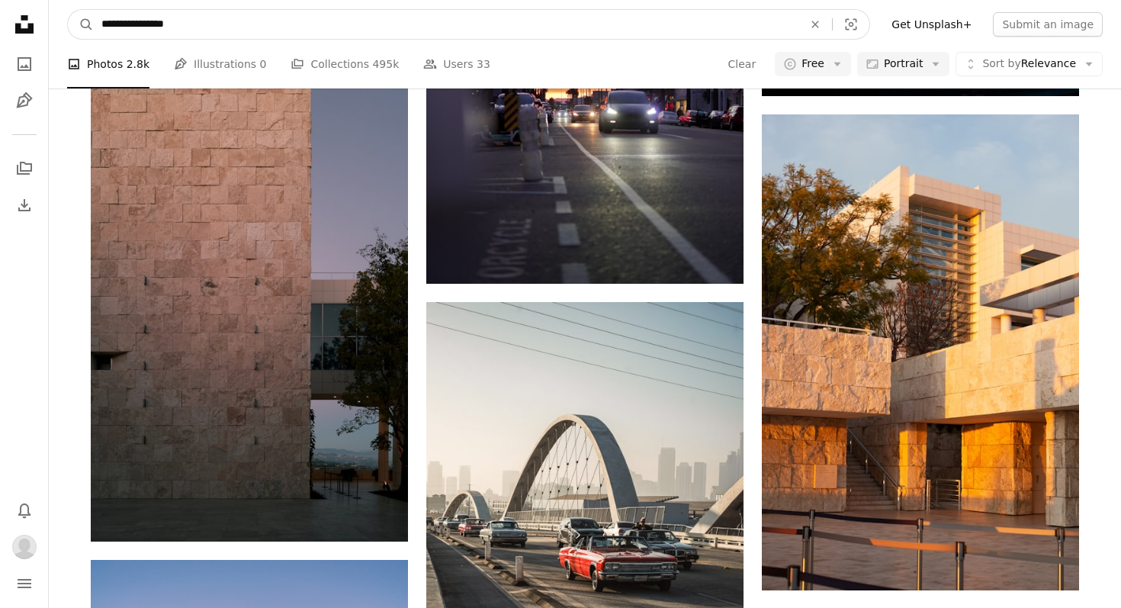
type input "**********"
click button "A magnifying glass" at bounding box center [81, 24] width 26 height 29
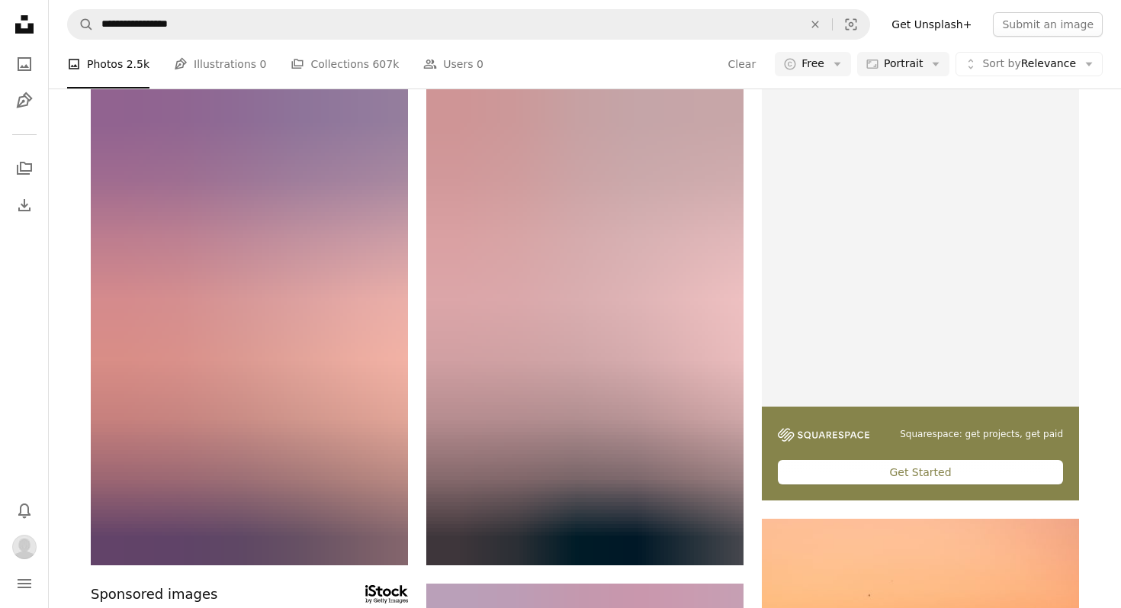
scroll to position [128, 0]
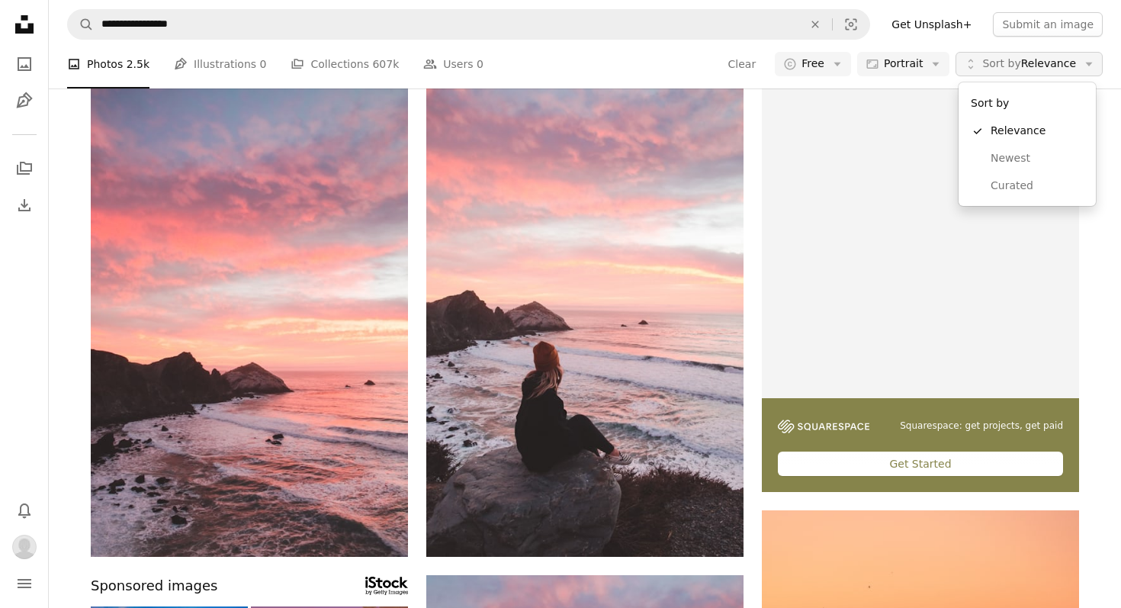
click at [1085, 70] on icon "Arrow down" at bounding box center [1090, 64] width 14 height 14
click at [1025, 179] on span "Curated" at bounding box center [1037, 186] width 93 height 15
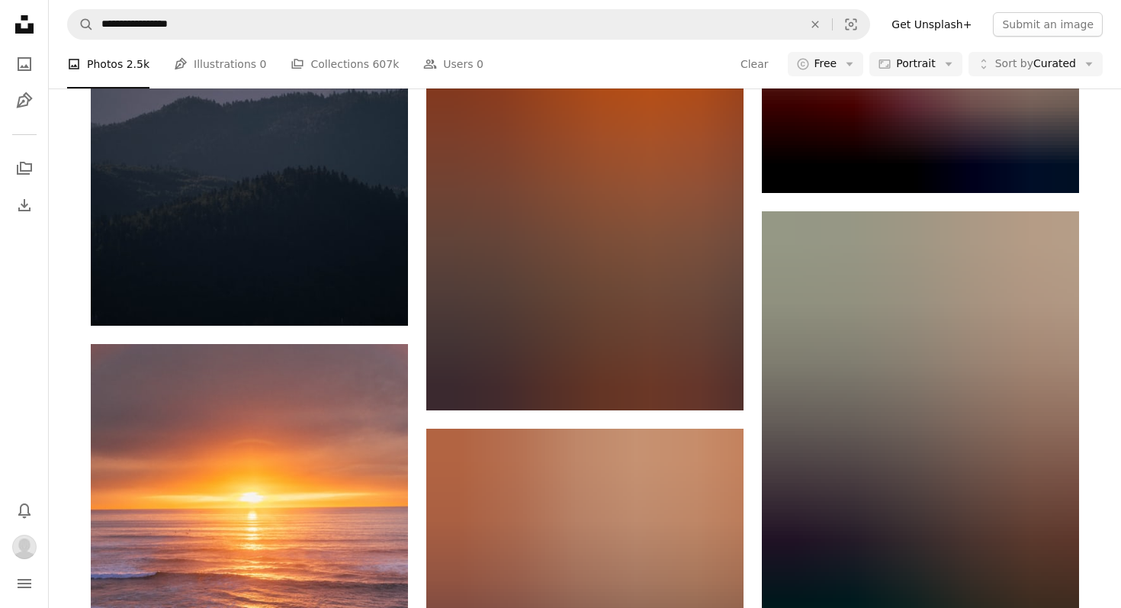
scroll to position [40567, 0]
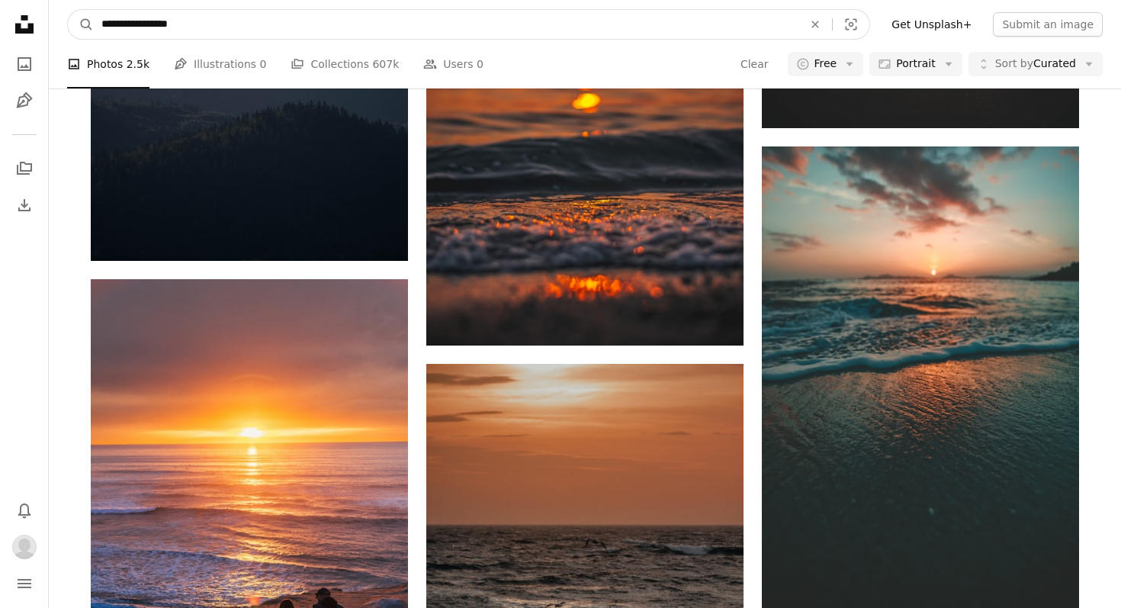
click at [588, 22] on input "**********" at bounding box center [446, 24] width 705 height 29
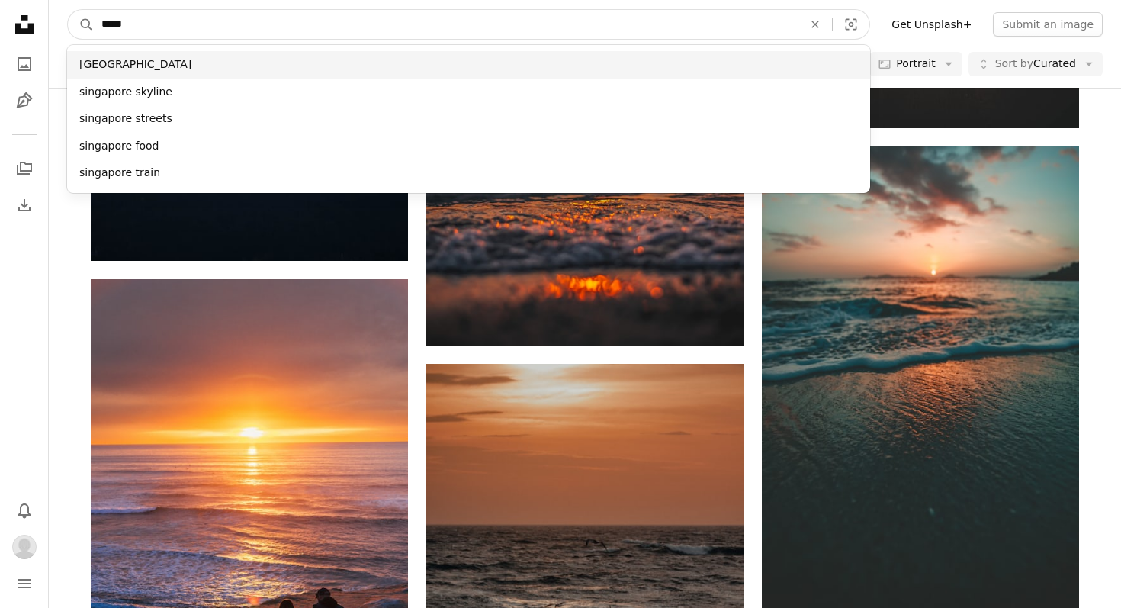
type input "*****"
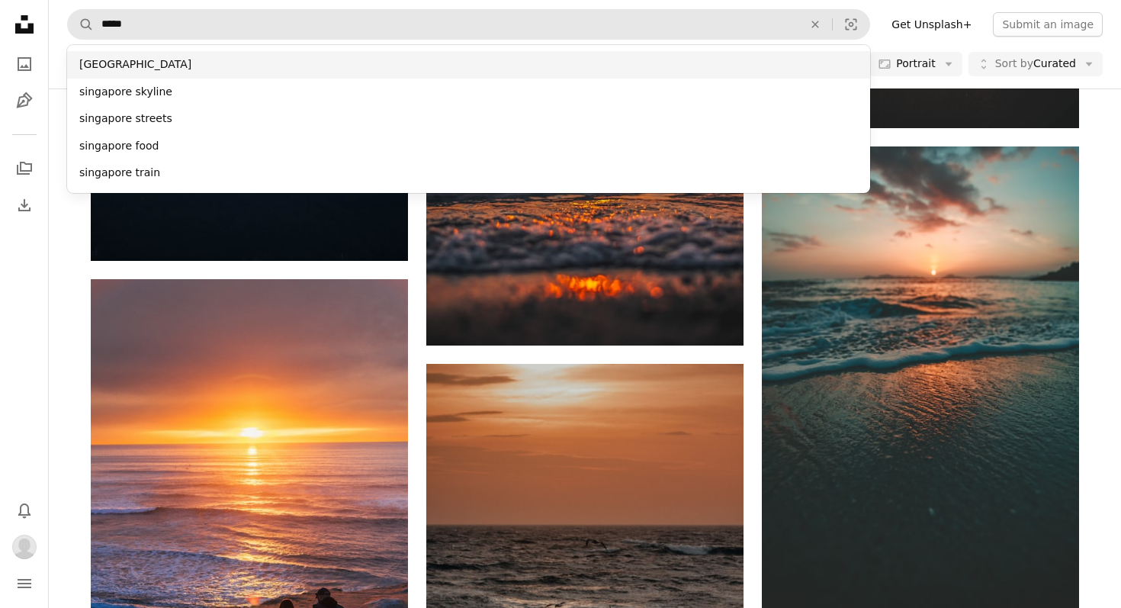
click at [202, 64] on div "singapore" at bounding box center [468, 64] width 803 height 27
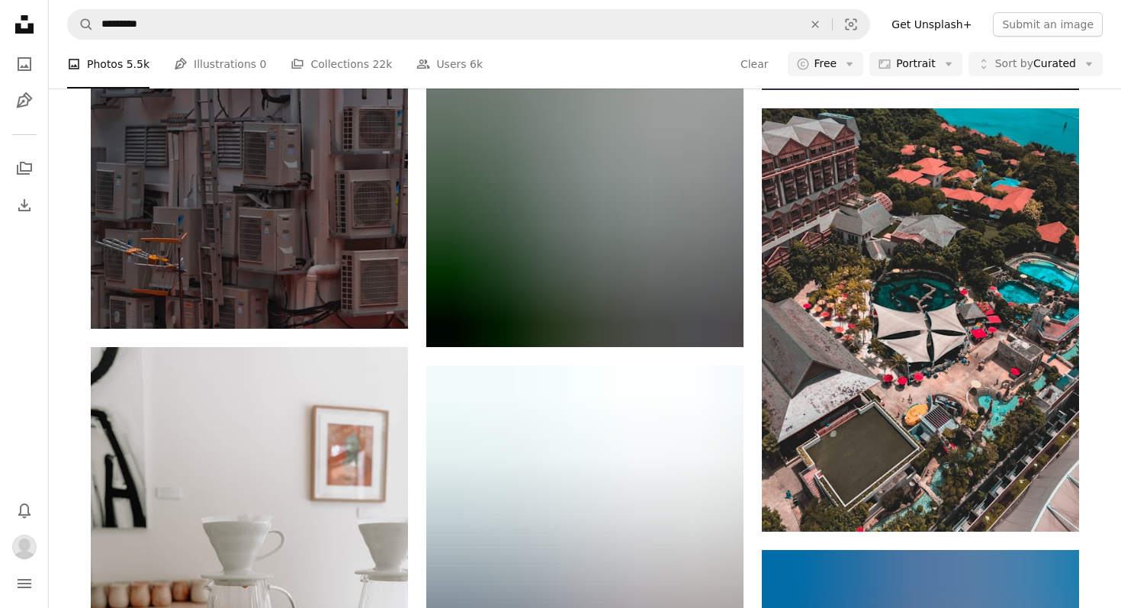
scroll to position [27435, 0]
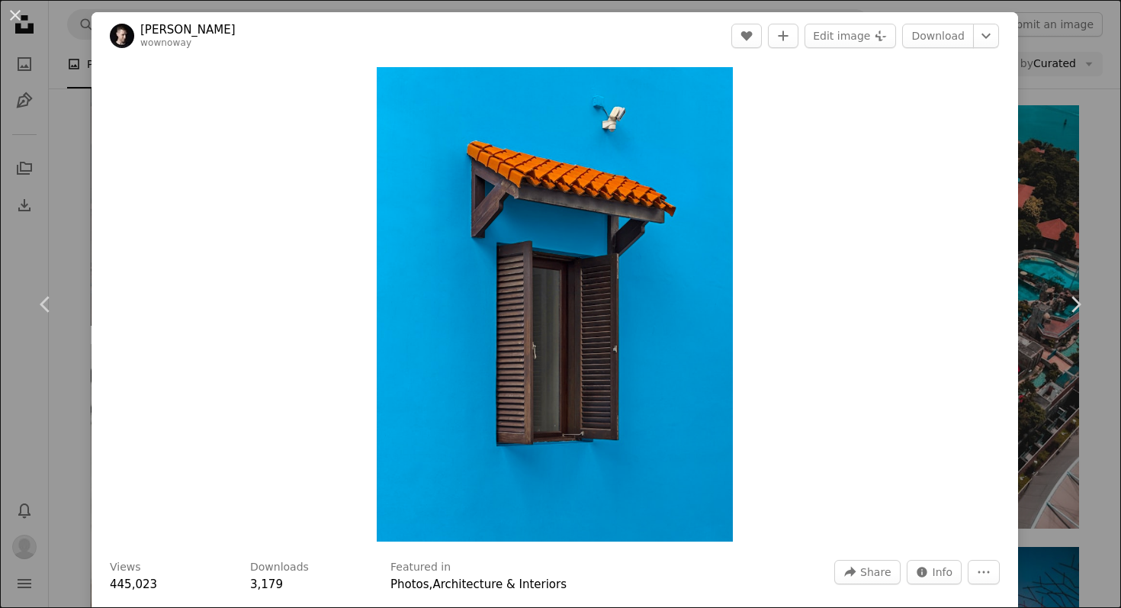
click at [1060, 142] on div "An X shape Chevron left Chevron right Oleksii Drozdov wownoway A heart A plus s…" at bounding box center [560, 304] width 1121 height 608
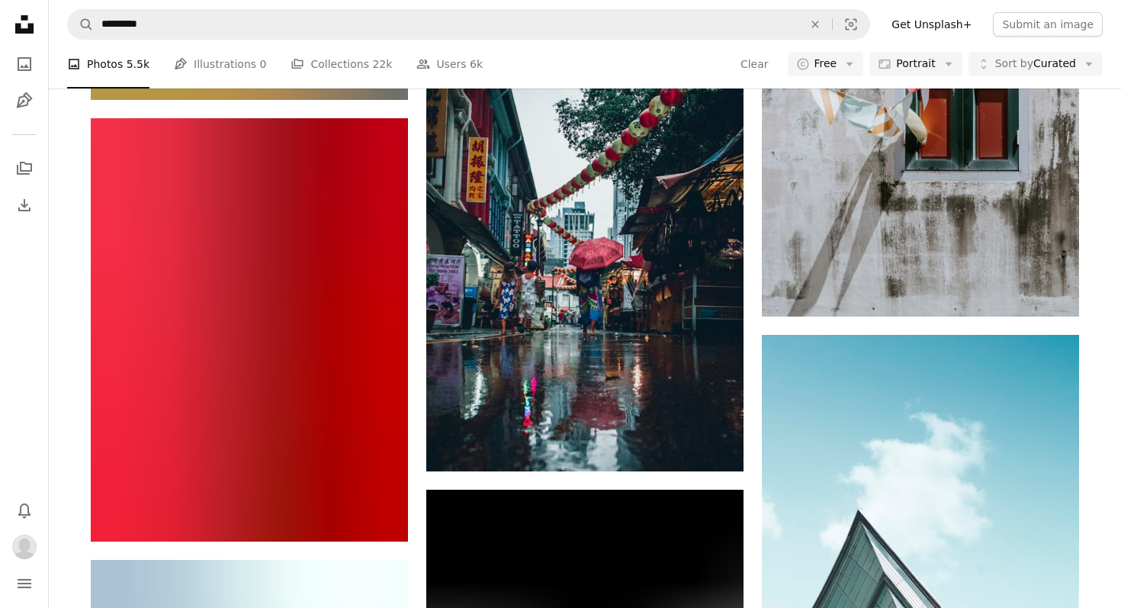
scroll to position [34287, 0]
